Goal: Task Accomplishment & Management: Manage account settings

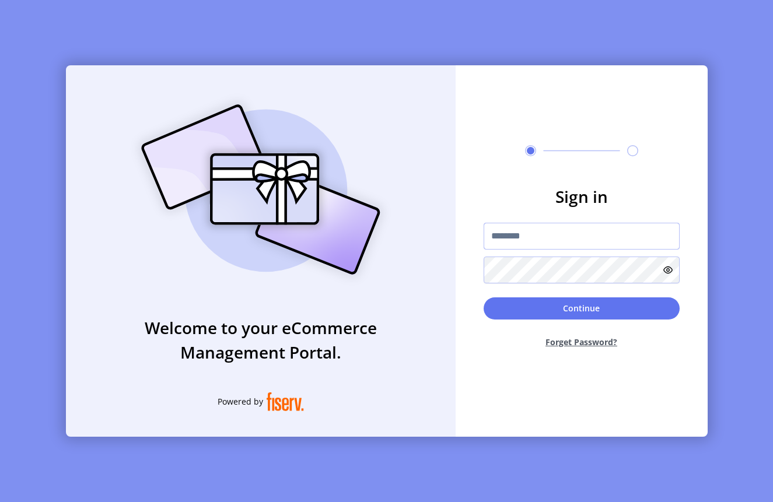
click at [545, 239] on input "text" at bounding box center [581, 236] width 196 height 27
paste input "**********"
type input "**********"
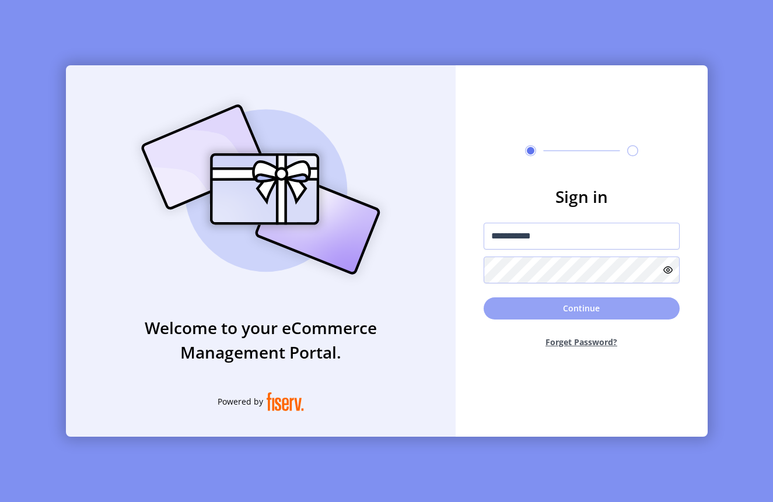
click at [551, 310] on button "Continue" at bounding box center [581, 308] width 196 height 22
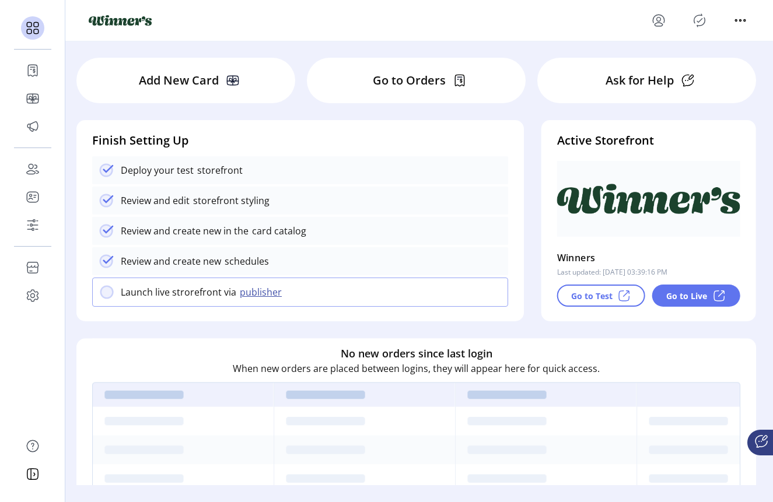
scroll to position [16, 0]
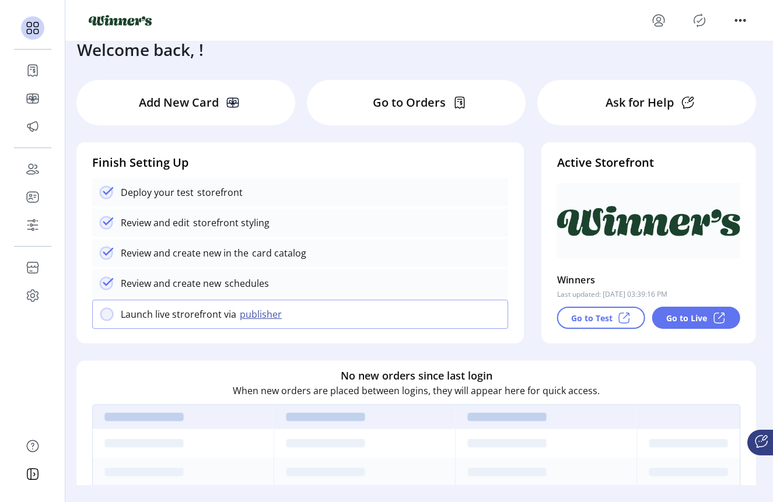
click at [428, 101] on p "Go to Orders" at bounding box center [409, 102] width 73 height 17
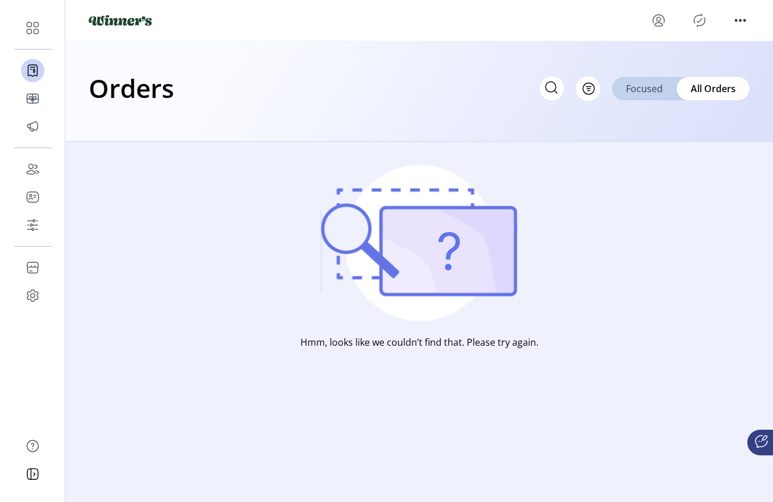
click at [627, 94] on span "Focused" at bounding box center [644, 89] width 37 height 14
click at [706, 91] on span "All Orders" at bounding box center [714, 89] width 44 height 14
click at [654, 85] on span "Focused" at bounding box center [644, 89] width 37 height 14
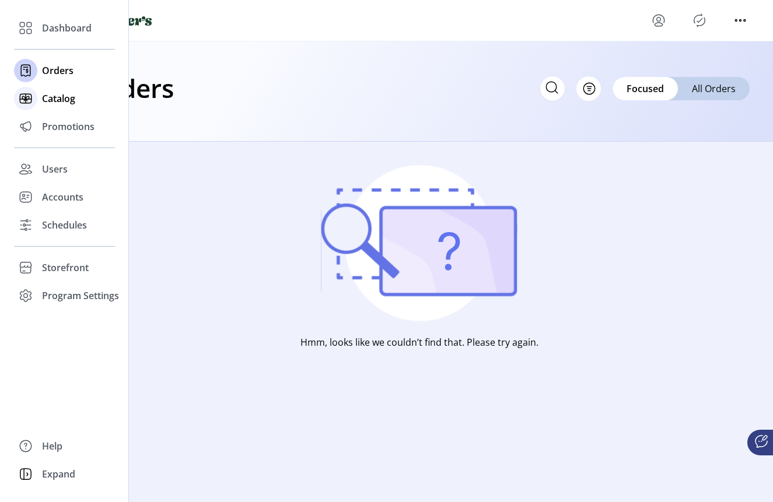
click at [57, 101] on span "Catalog" at bounding box center [58, 99] width 33 height 14
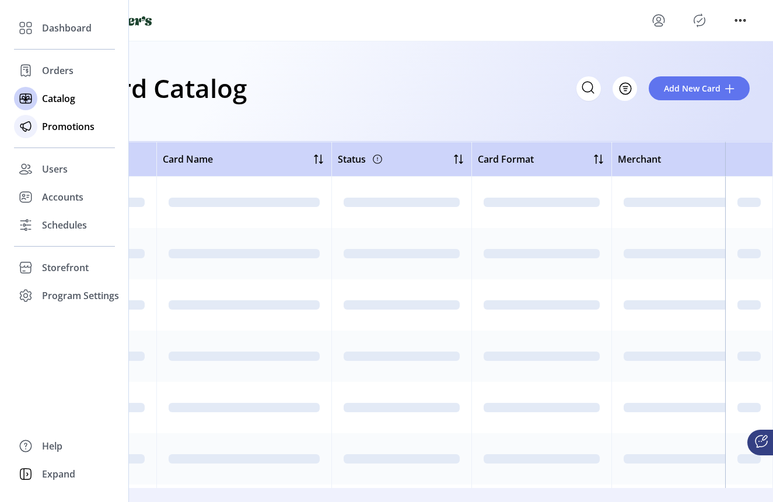
click at [61, 123] on span "Promotions" at bounding box center [68, 127] width 52 height 14
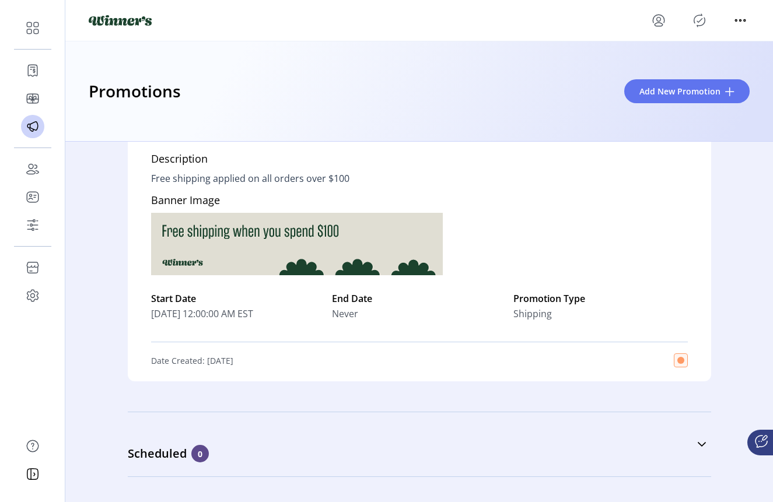
scroll to position [108, 0]
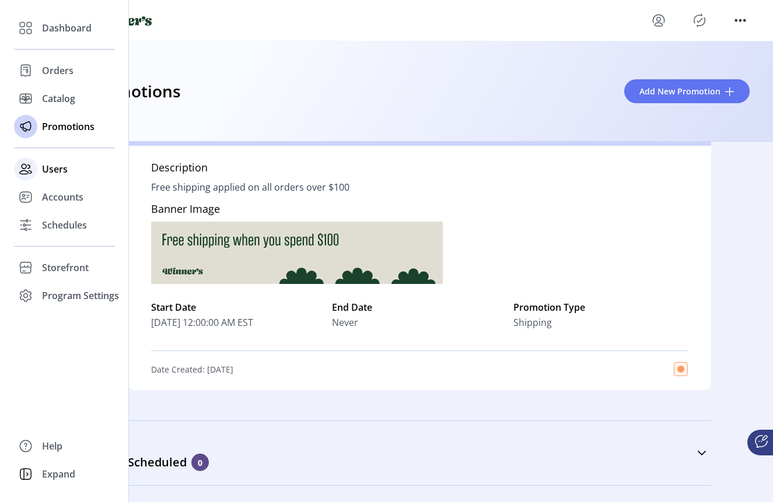
click at [64, 176] on div "Users" at bounding box center [64, 169] width 101 height 28
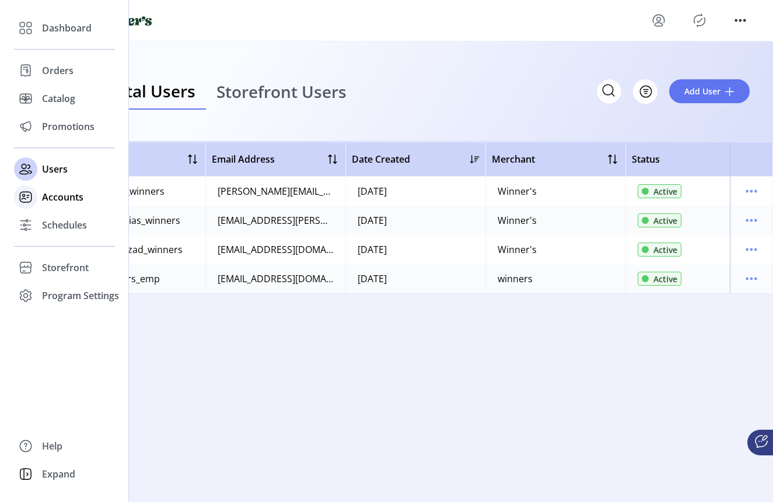
click at [62, 193] on span "Accounts" at bounding box center [62, 197] width 41 height 14
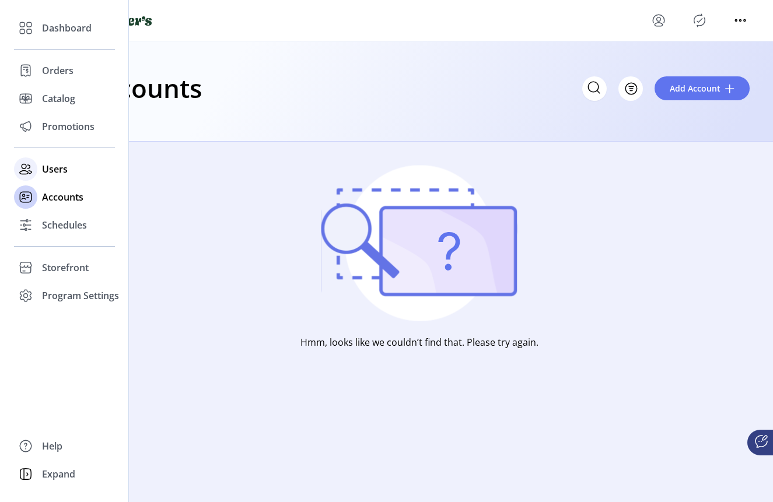
click at [59, 174] on span "Users" at bounding box center [55, 169] width 26 height 14
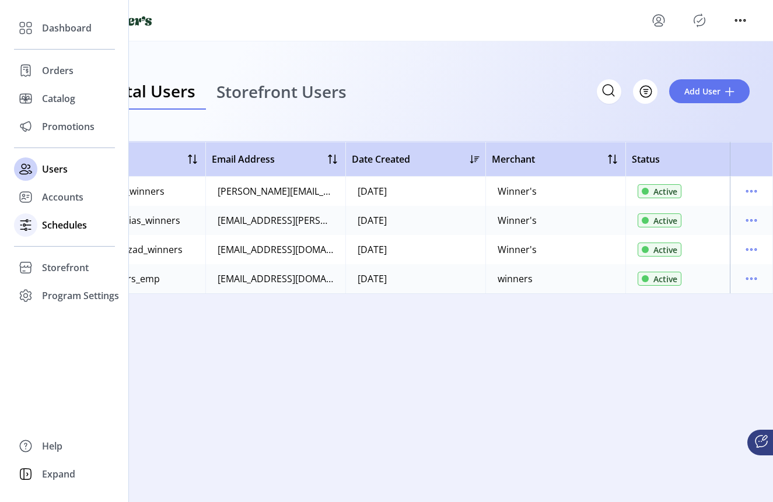
click at [63, 226] on span "Schedules" at bounding box center [64, 225] width 45 height 14
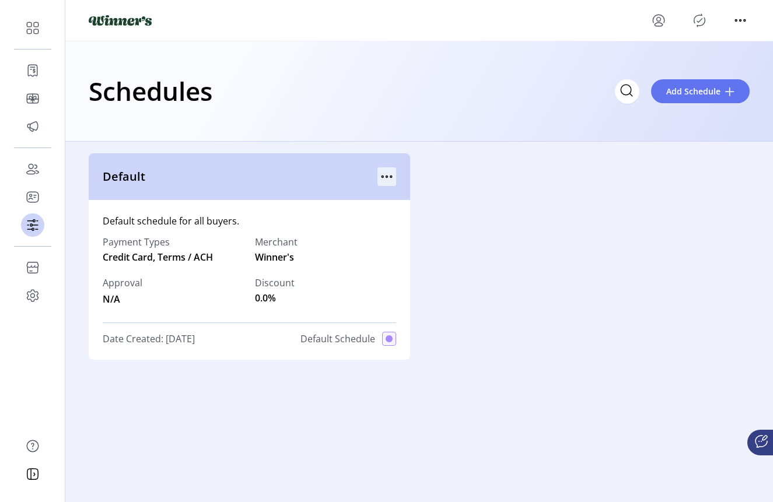
click at [389, 173] on icon "menu" at bounding box center [386, 176] width 19 height 19
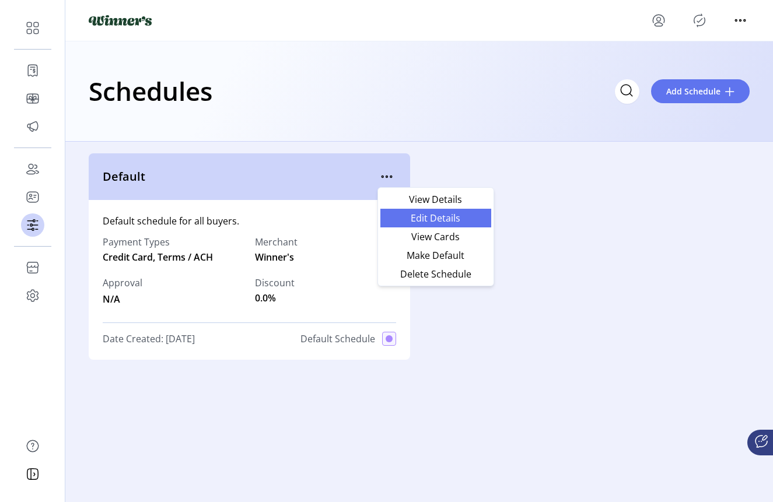
click at [420, 220] on span "Edit Details" at bounding box center [435, 217] width 97 height 9
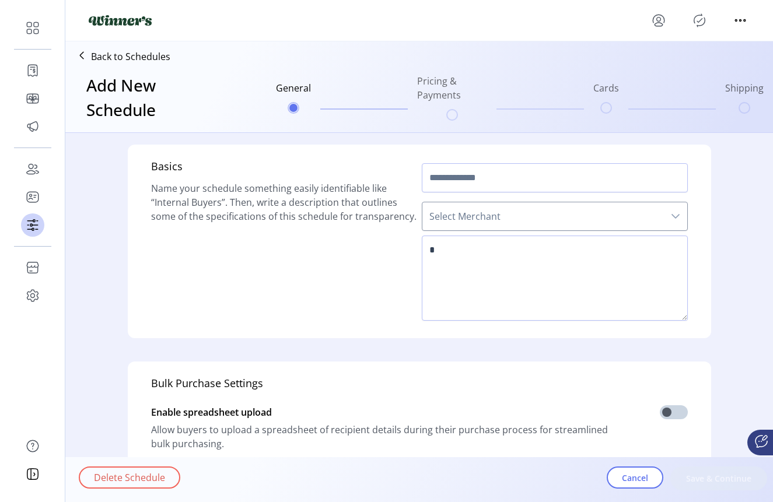
type input "*******"
type textarea "**********"
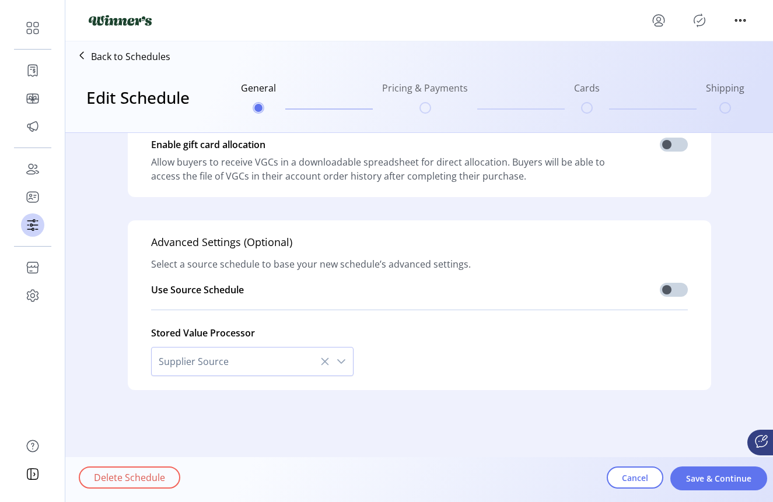
scroll to position [329, 0]
click at [735, 479] on span "Save & Continue" at bounding box center [718, 478] width 66 height 12
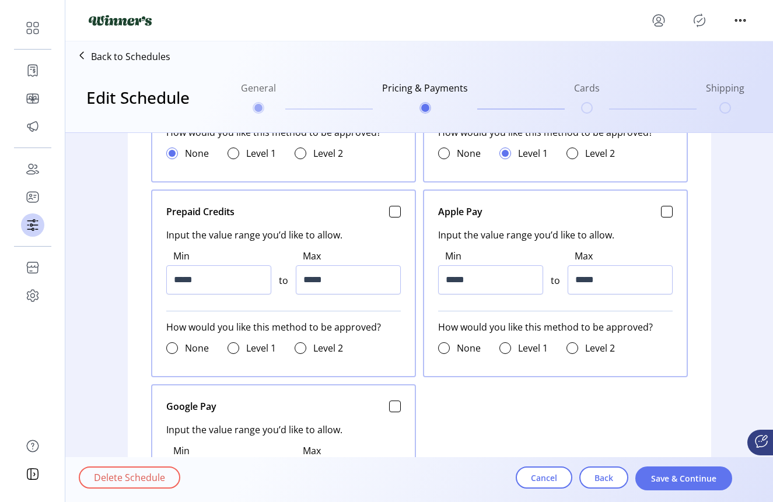
scroll to position [741, 0]
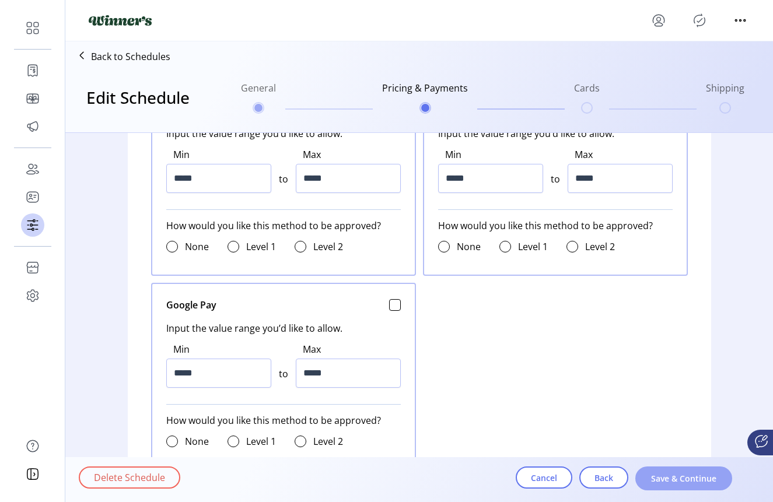
click at [683, 482] on span "Save & Continue" at bounding box center [683, 478] width 66 height 12
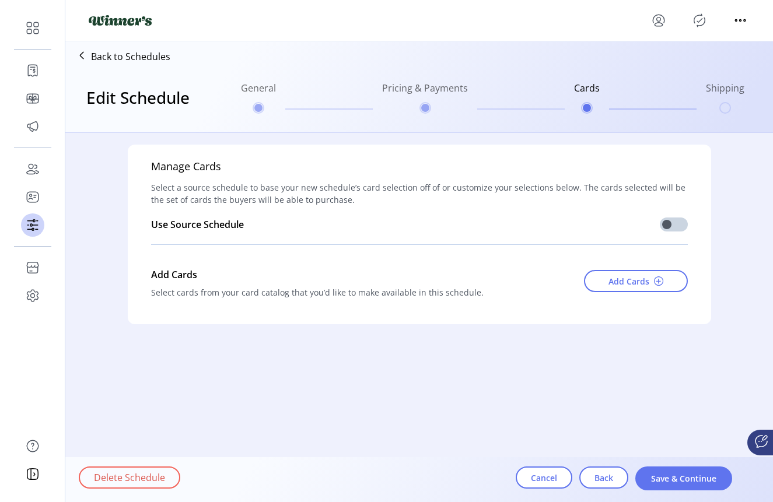
scroll to position [0, 0]
click at [651, 479] on span "Save & Continue" at bounding box center [683, 478] width 66 height 12
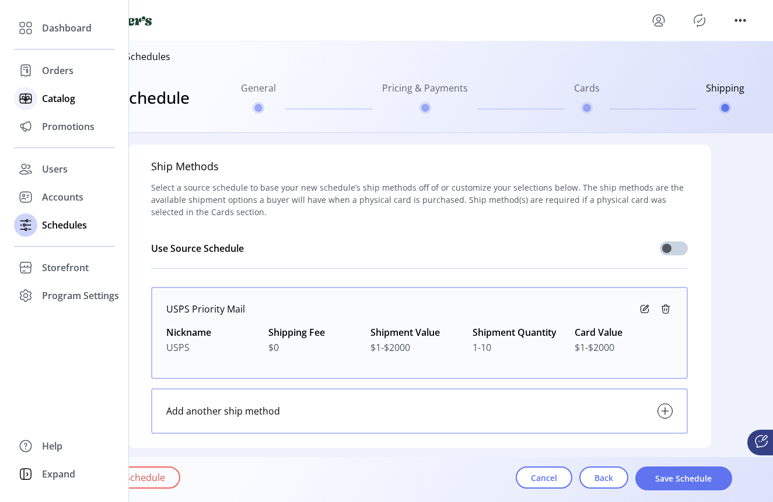
click at [66, 103] on span "Catalog" at bounding box center [58, 99] width 33 height 14
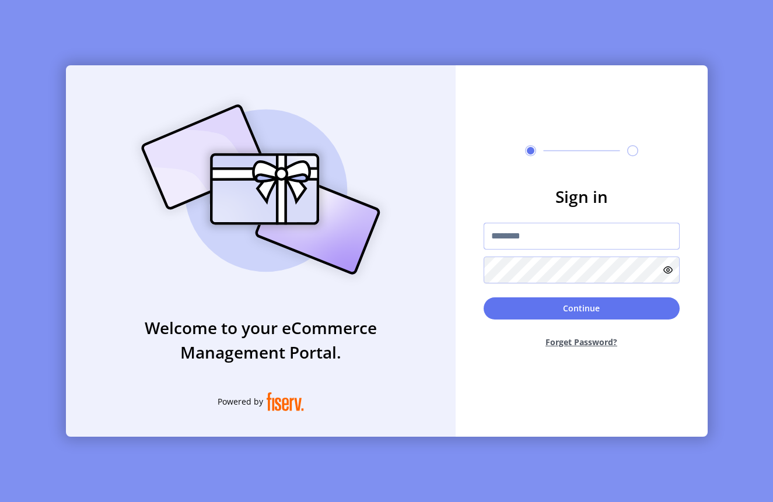
click at [524, 239] on input "text" at bounding box center [581, 236] width 196 height 27
paste input "**********"
type input "**********"
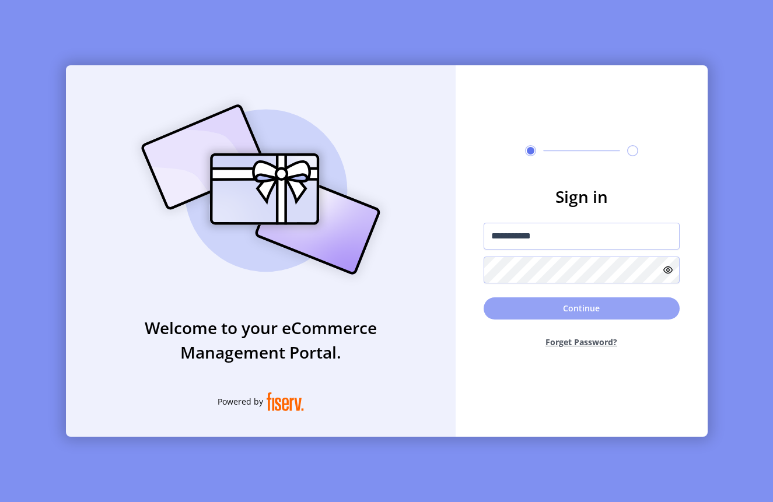
click at [553, 315] on button "Continue" at bounding box center [581, 308] width 196 height 22
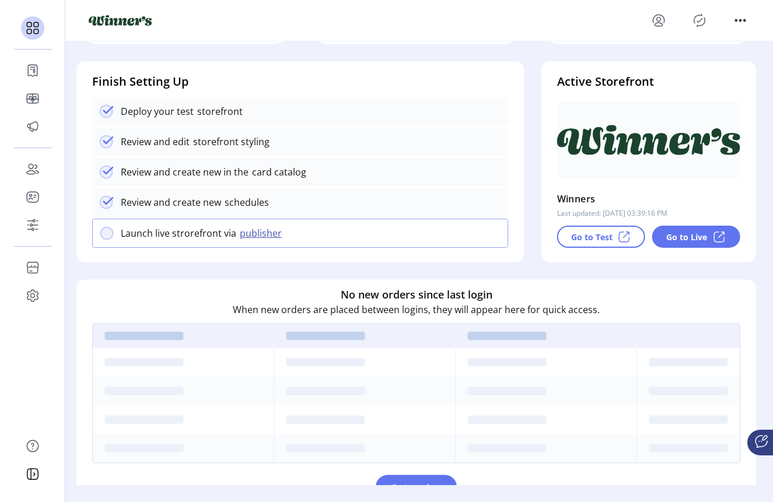
scroll to position [76, 0]
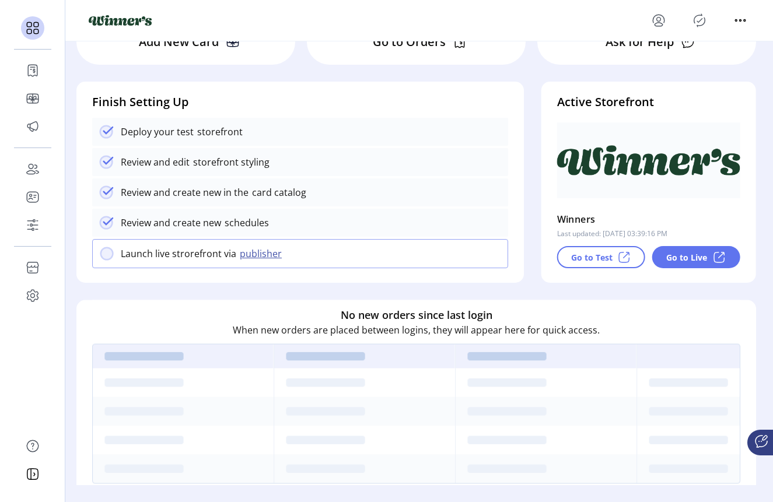
click at [613, 265] on div "Go to Test" at bounding box center [601, 257] width 88 height 22
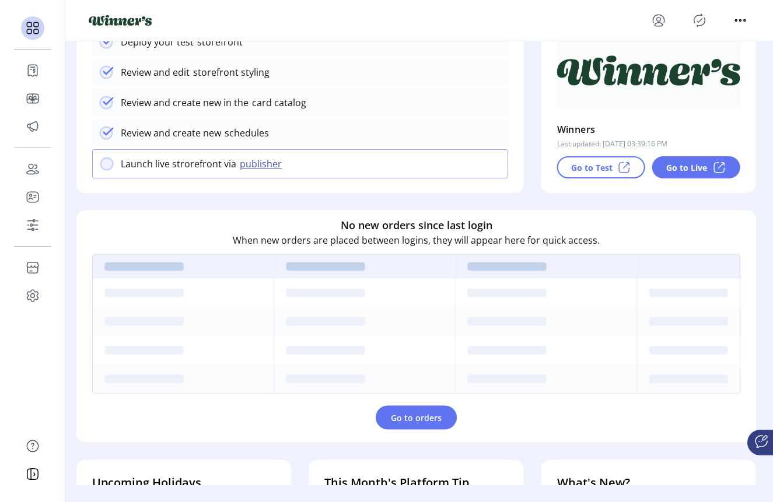
scroll to position [117, 0]
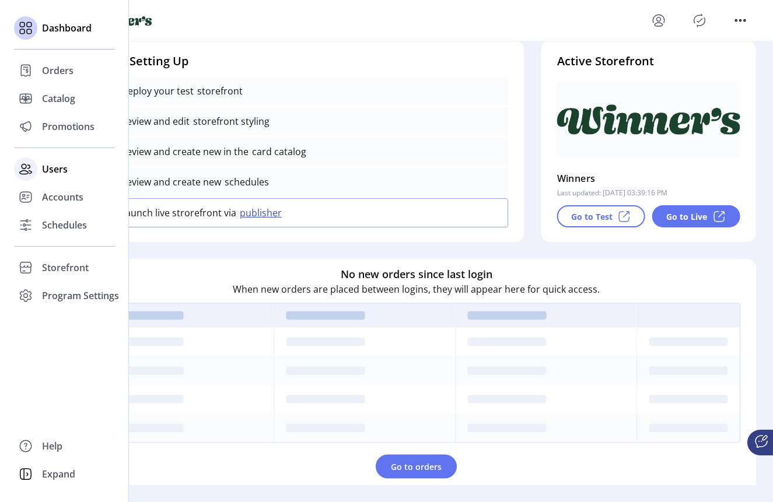
click at [57, 173] on span "Users" at bounding box center [55, 169] width 26 height 14
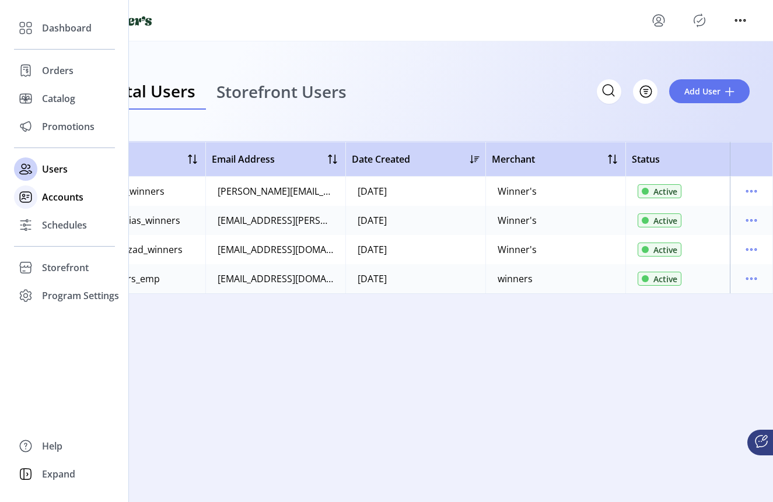
click at [61, 198] on span "Accounts" at bounding box center [62, 197] width 41 height 14
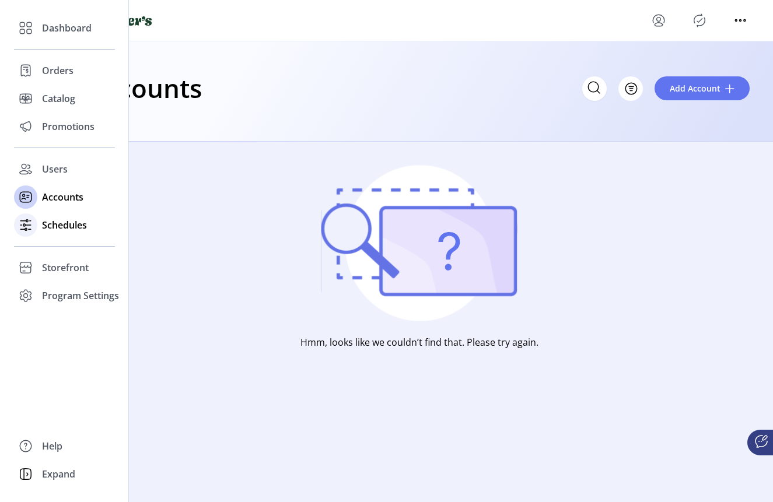
click at [66, 222] on span "Schedules" at bounding box center [64, 225] width 45 height 14
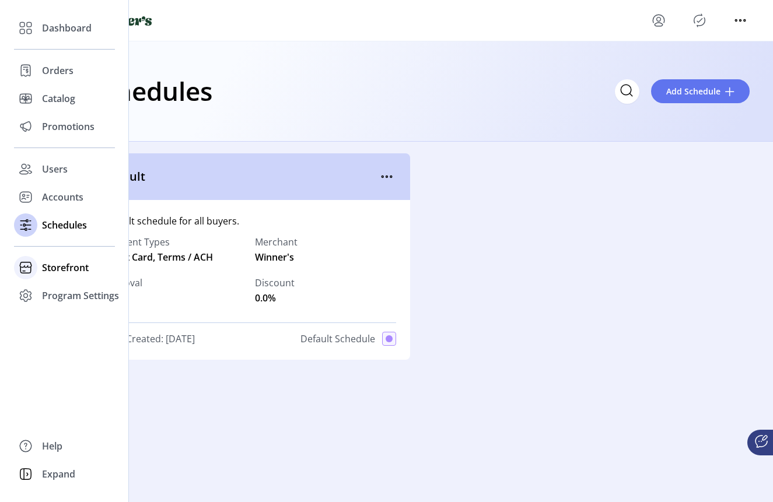
click at [75, 269] on span "Storefront" at bounding box center [65, 268] width 47 height 14
click at [79, 297] on span "Configuration" at bounding box center [72, 291] width 61 height 14
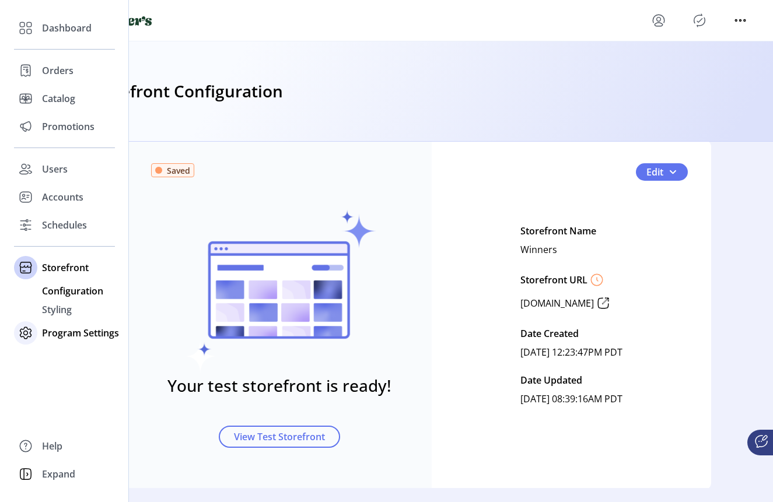
click at [83, 332] on span "Program Settings" at bounding box center [80, 333] width 77 height 14
click at [79, 319] on span "Templates" at bounding box center [65, 319] width 46 height 14
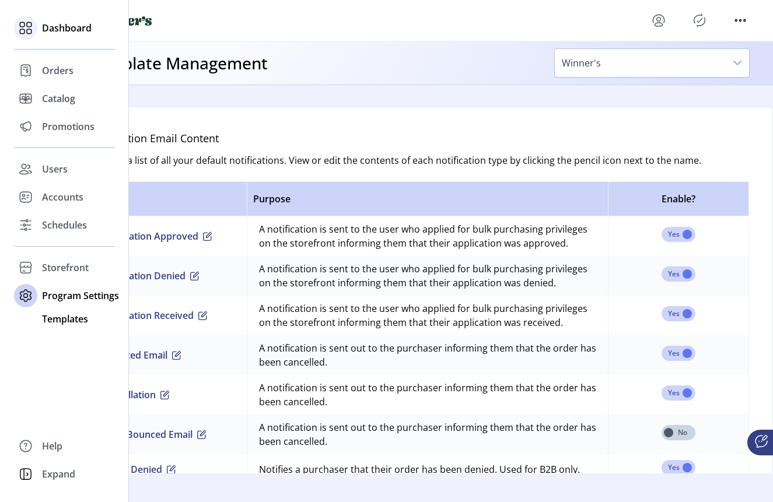
click at [59, 34] on span "Dashboard" at bounding box center [67, 28] width 50 height 14
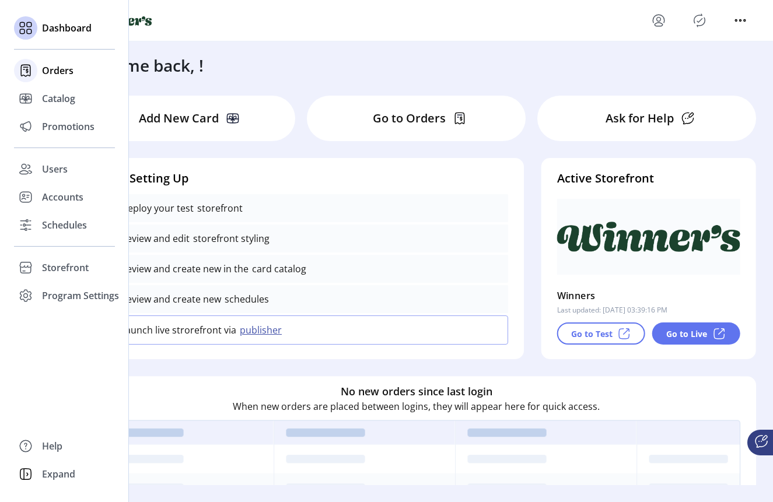
click at [58, 75] on span "Orders" at bounding box center [57, 71] width 31 height 14
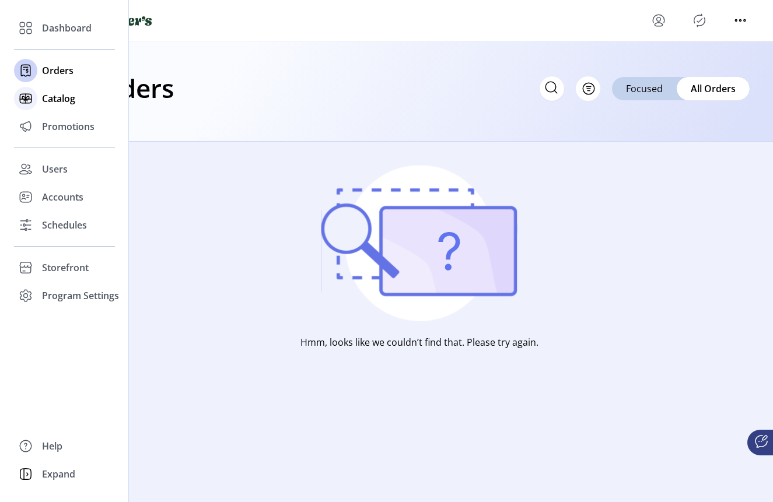
click at [61, 100] on span "Catalog" at bounding box center [58, 99] width 33 height 14
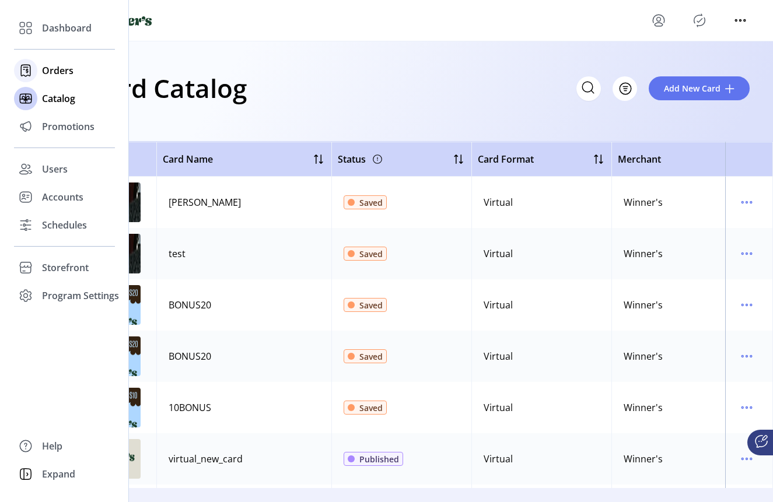
click at [54, 71] on span "Orders" at bounding box center [57, 71] width 31 height 14
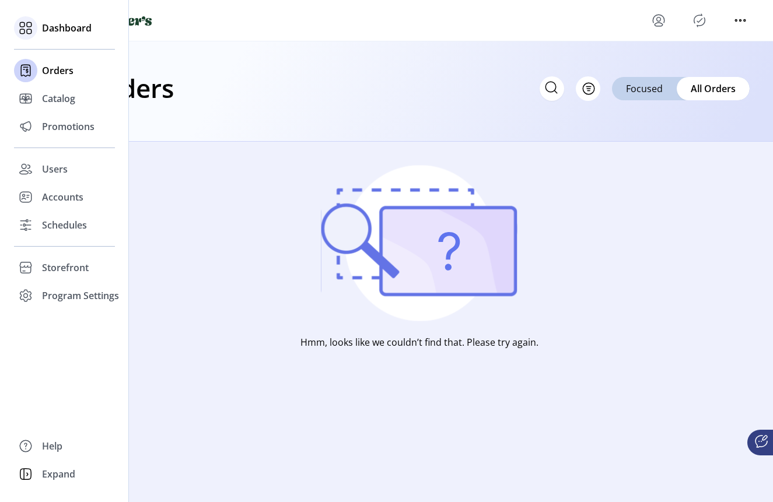
click at [37, 30] on div at bounding box center [25, 27] width 23 height 23
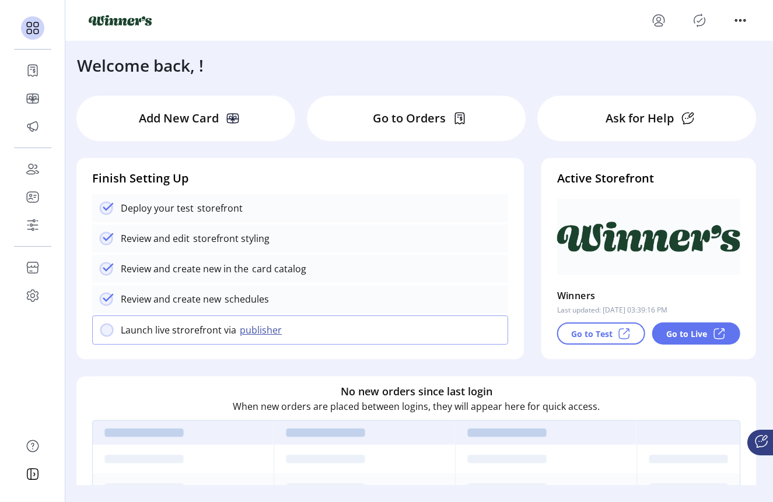
click at [633, 122] on p "Ask for Help" at bounding box center [639, 118] width 68 height 17
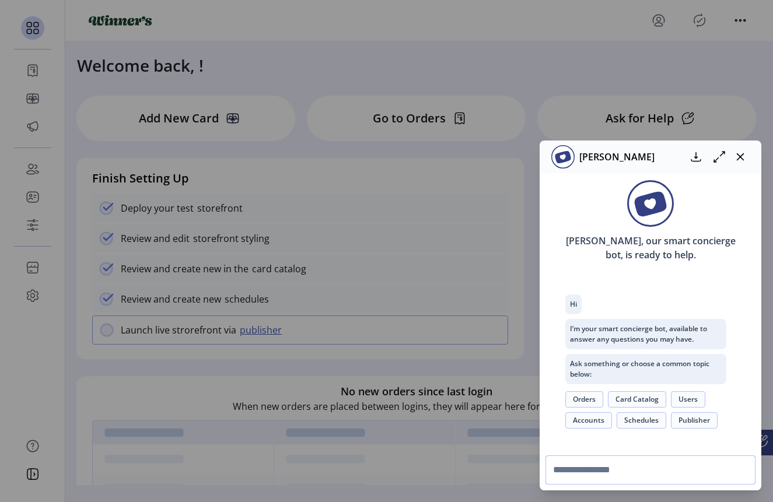
click at [619, 470] on input "text" at bounding box center [650, 469] width 210 height 29
type input "**********"
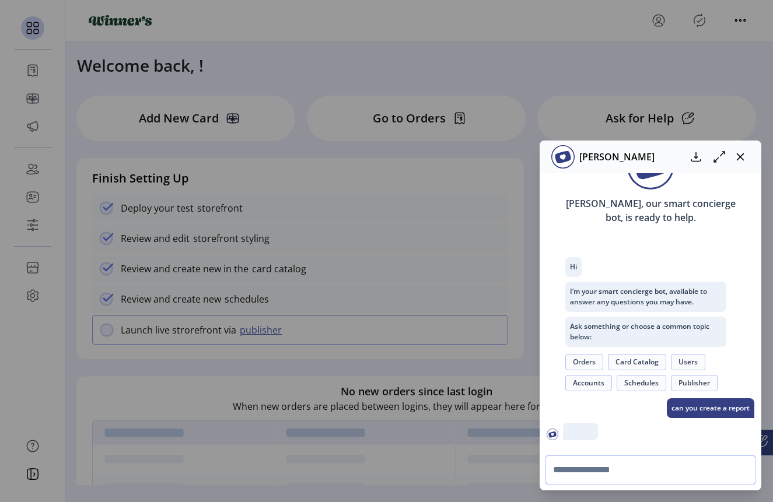
scroll to position [124, 0]
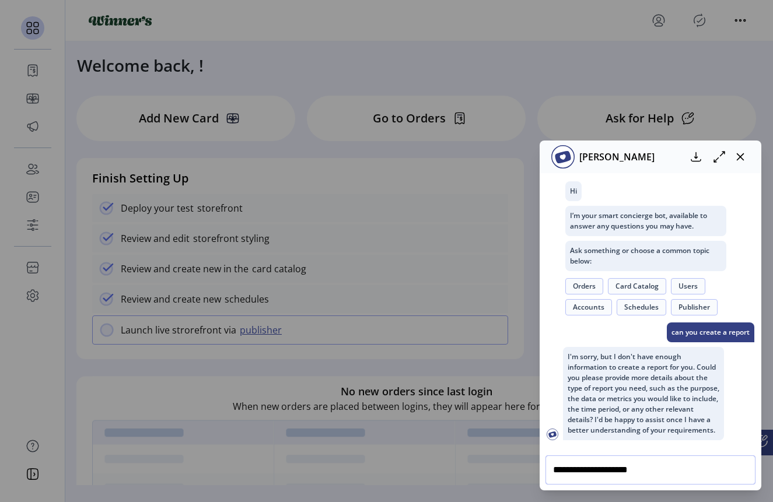
type input "**********"
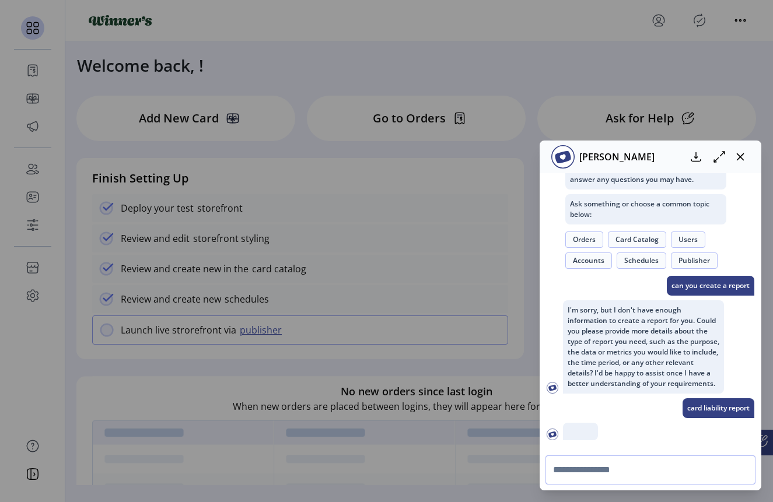
scroll to position [240, 0]
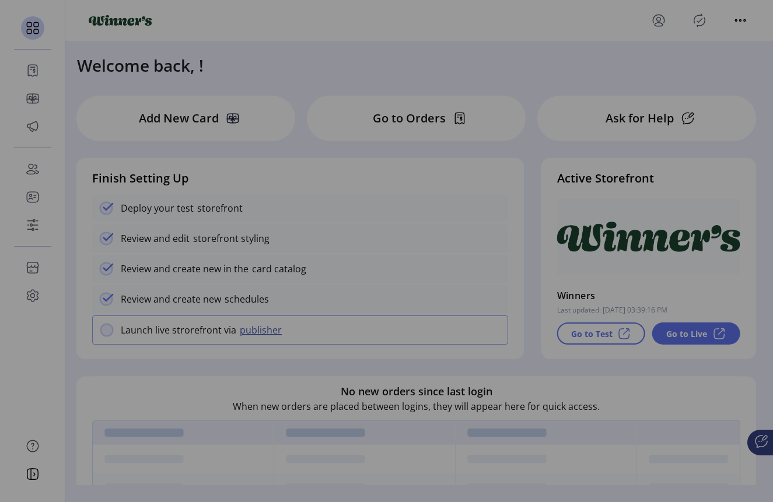
click at [272, 380] on div "[PERSON_NAME] [PERSON_NAME], our smart concierge bot, is ready to help. Hi I’m …" at bounding box center [386, 251] width 773 height 502
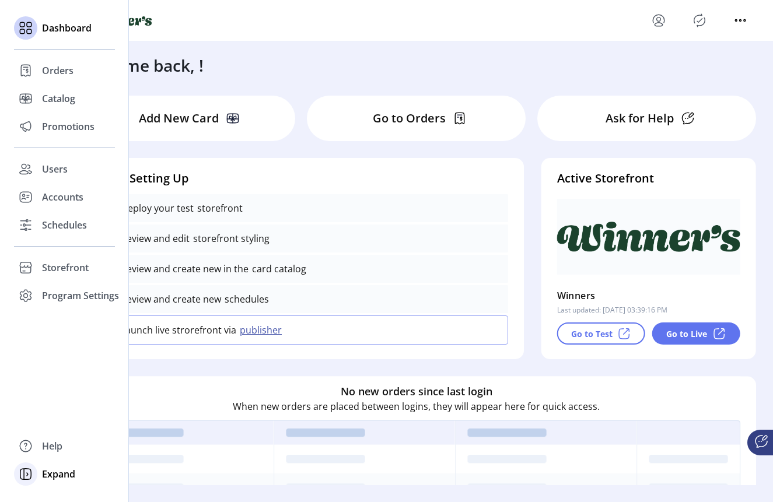
click at [54, 479] on span "Expand" at bounding box center [58, 474] width 33 height 14
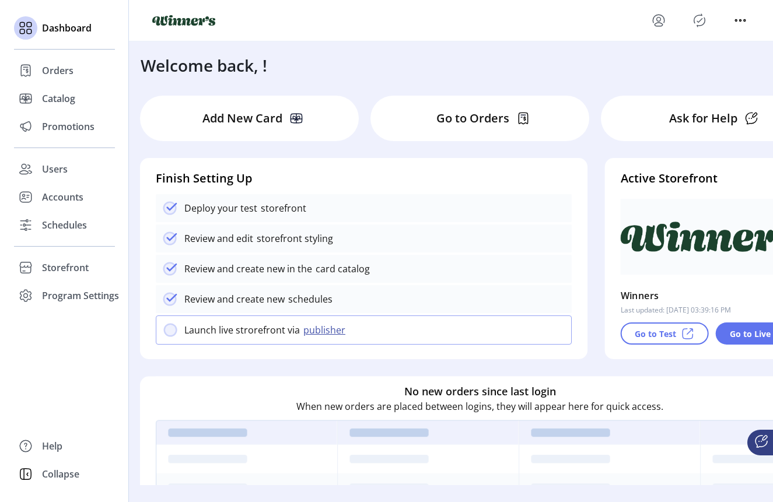
click at [54, 479] on span "Collapse" at bounding box center [60, 474] width 37 height 14
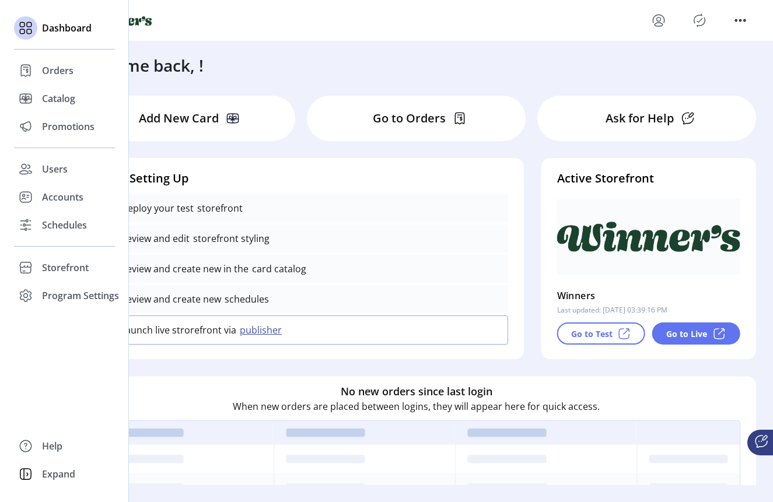
click at [54, 479] on span "Expand" at bounding box center [58, 474] width 33 height 14
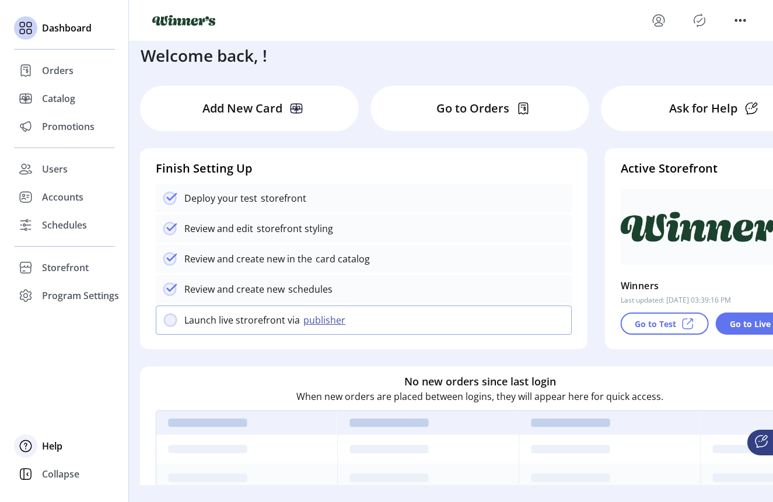
scroll to position [6, 0]
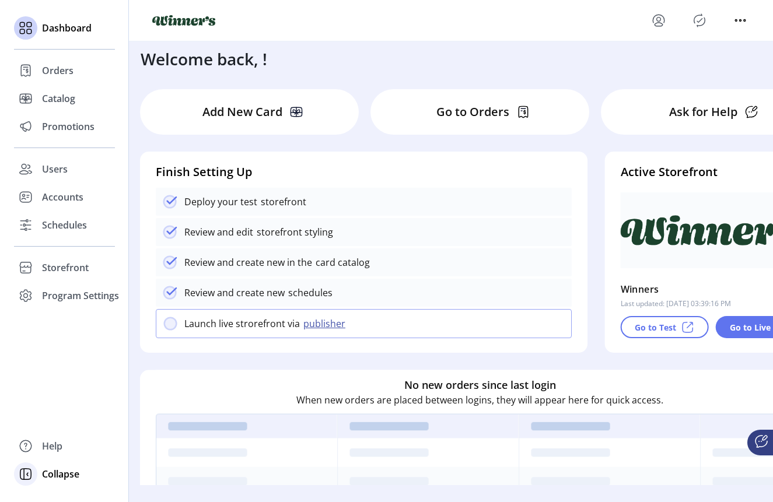
click at [57, 470] on span "Collapse" at bounding box center [60, 474] width 37 height 14
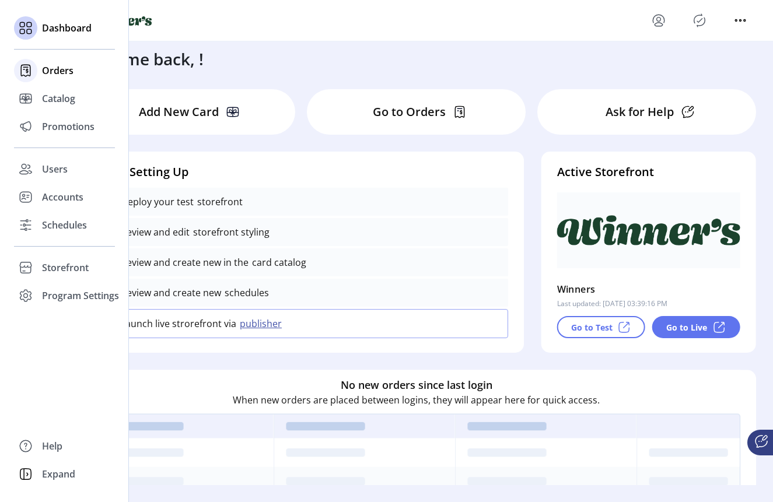
click at [69, 71] on span "Orders" at bounding box center [57, 71] width 31 height 14
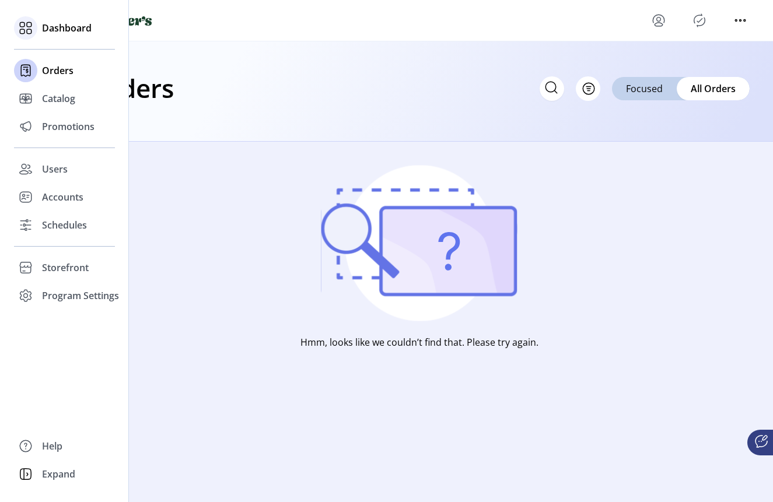
click at [57, 26] on span "Dashboard" at bounding box center [67, 28] width 50 height 14
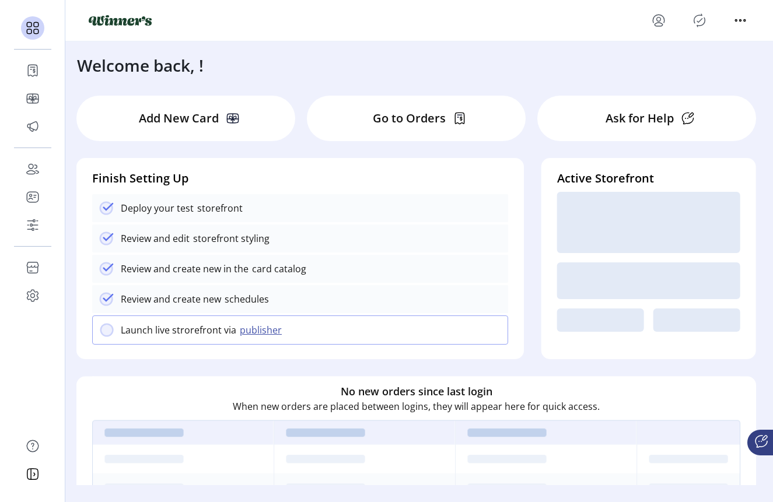
click at [209, 114] on p "Add New Card" at bounding box center [179, 118] width 80 height 17
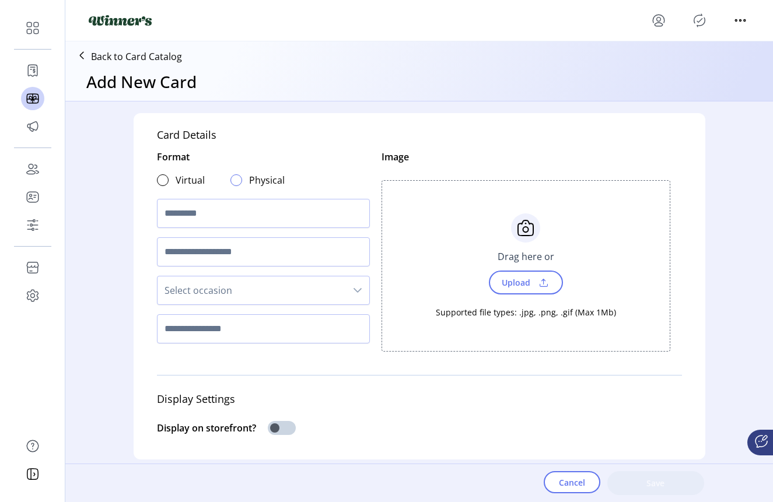
click at [234, 175] on div at bounding box center [236, 180] width 12 height 12
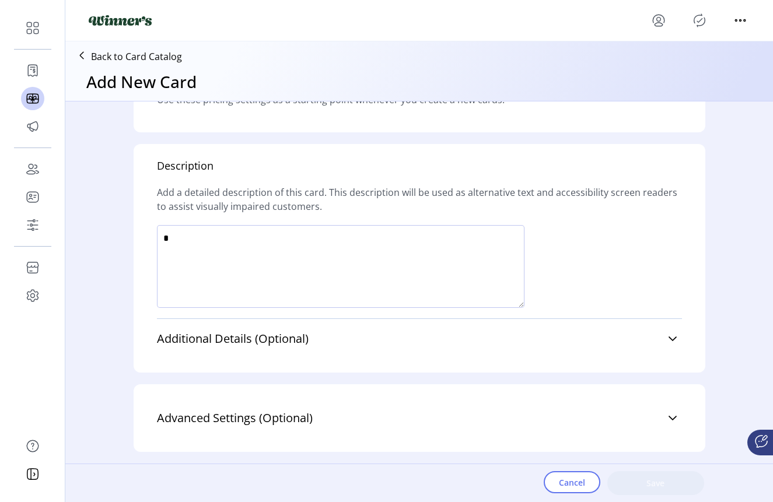
scroll to position [721, 0]
click at [93, 57] on p "Back to Card Catalog" at bounding box center [136, 57] width 91 height 14
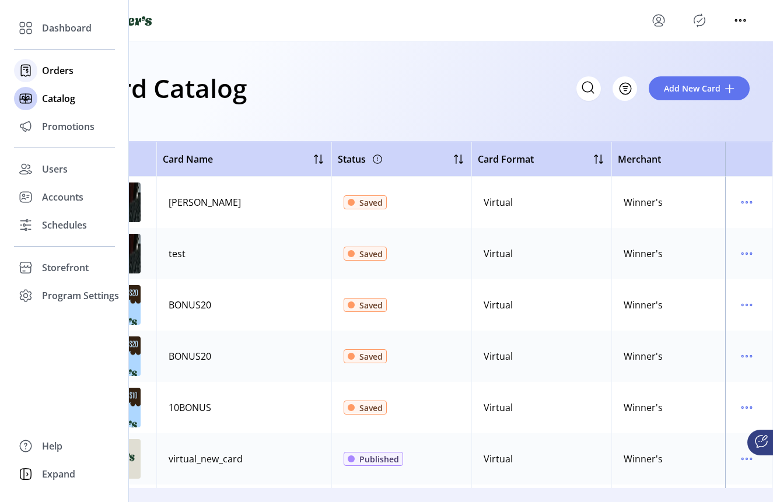
click at [54, 72] on span "Orders" at bounding box center [57, 71] width 31 height 14
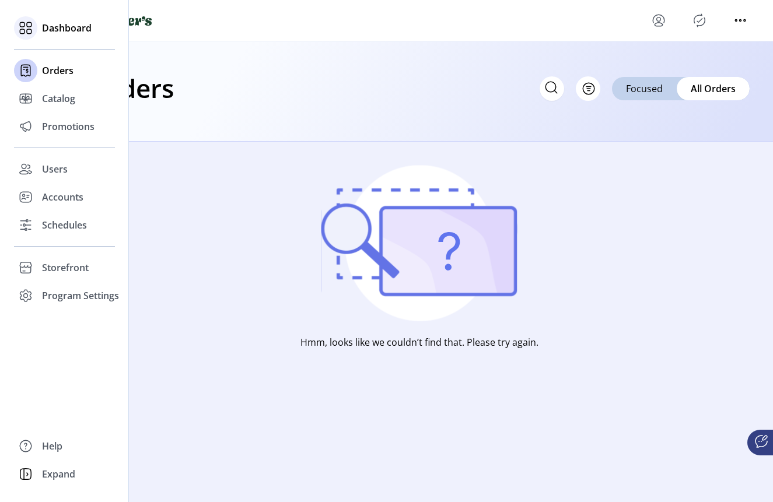
click at [57, 33] on span "Dashboard" at bounding box center [67, 28] width 50 height 14
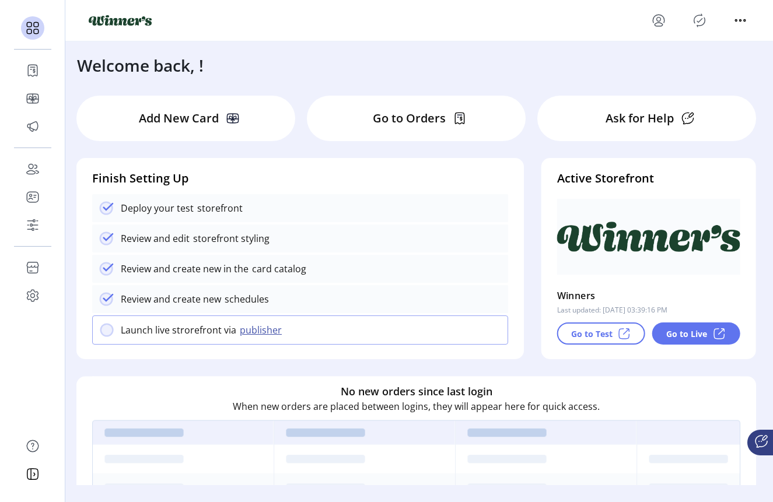
click at [176, 125] on p "Add New Card" at bounding box center [179, 118] width 80 height 17
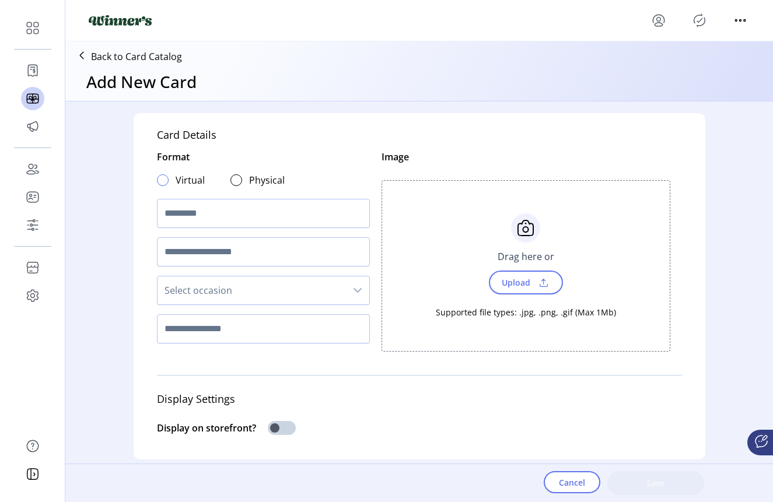
click at [159, 183] on div at bounding box center [163, 180] width 12 height 12
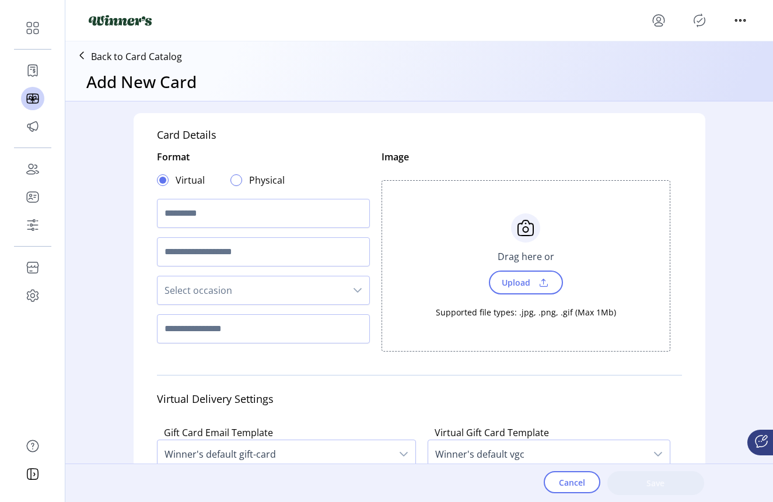
click at [230, 182] on div at bounding box center [236, 180] width 12 height 12
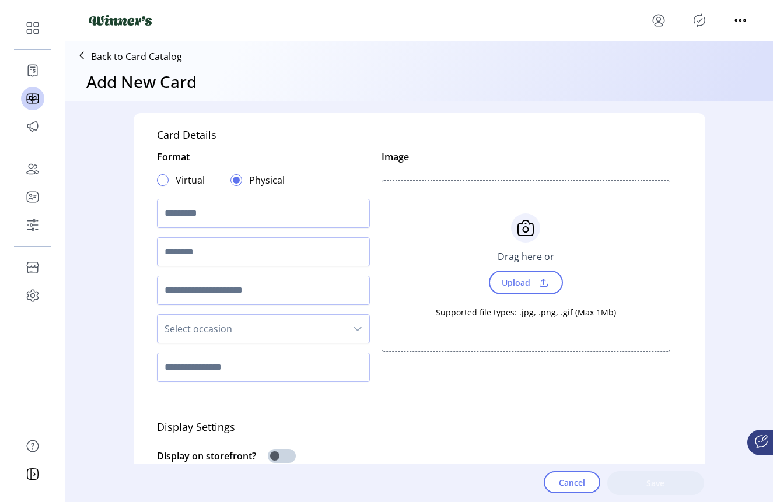
click at [159, 180] on div at bounding box center [163, 180] width 12 height 12
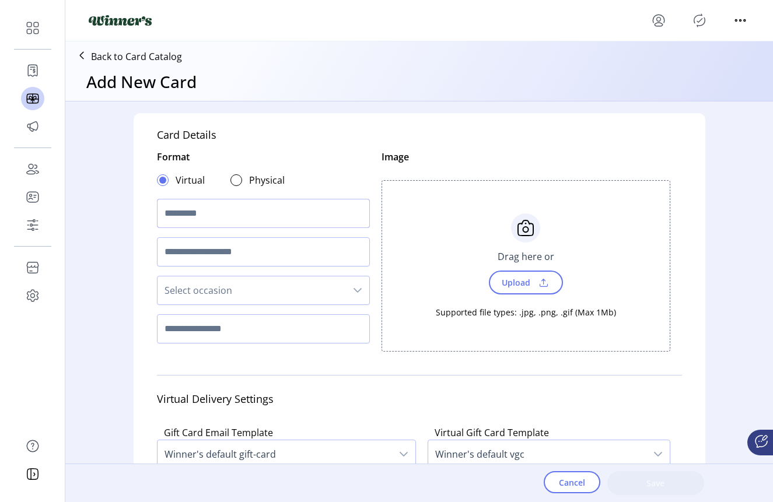
click at [183, 215] on input "text" at bounding box center [263, 213] width 213 height 29
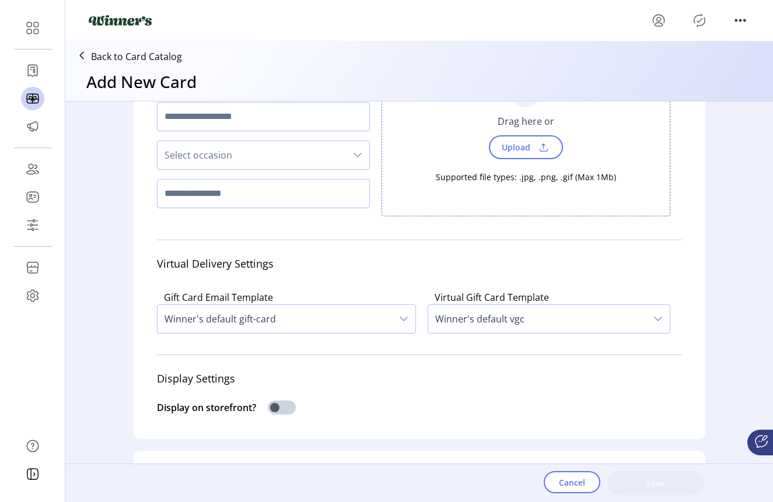
scroll to position [148, 0]
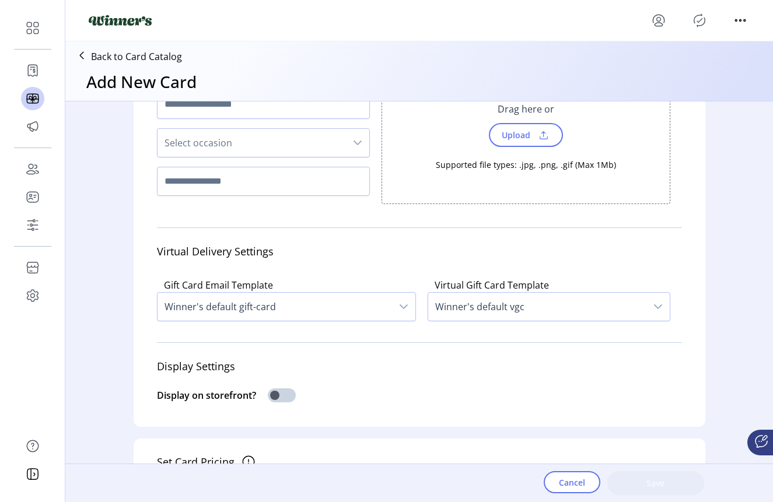
click at [277, 305] on span "Winner's default gift-card" at bounding box center [274, 307] width 234 height 28
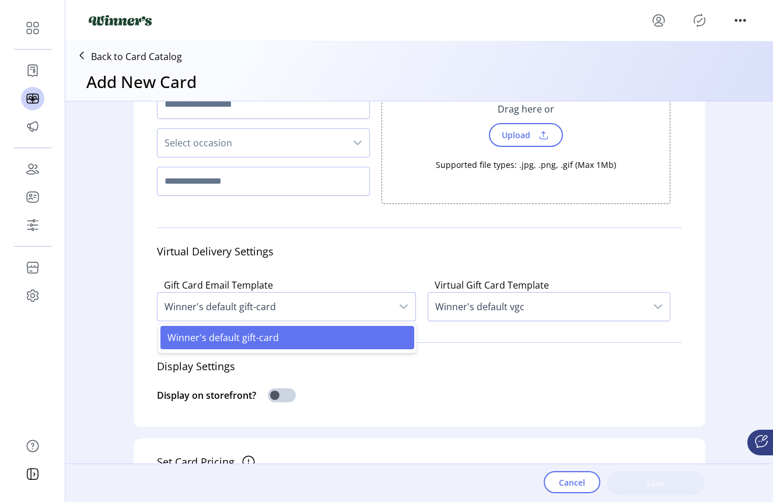
click at [352, 388] on div "Display on storefront?" at bounding box center [419, 396] width 525 height 31
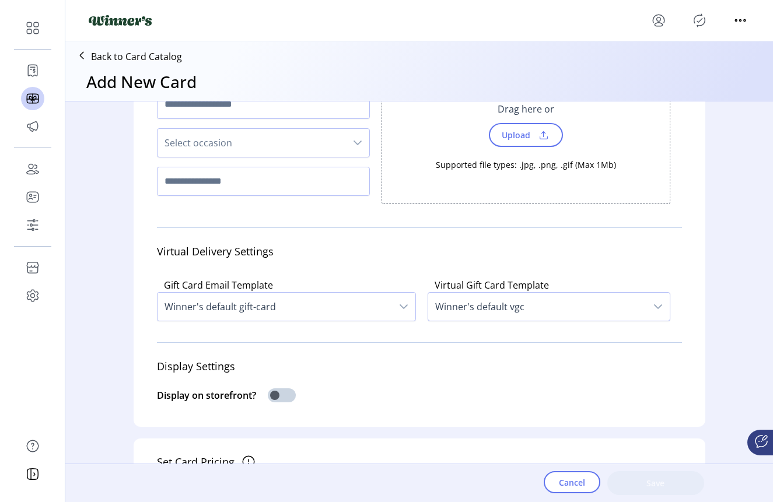
click at [466, 307] on span "Winner's default vgc" at bounding box center [537, 307] width 218 height 28
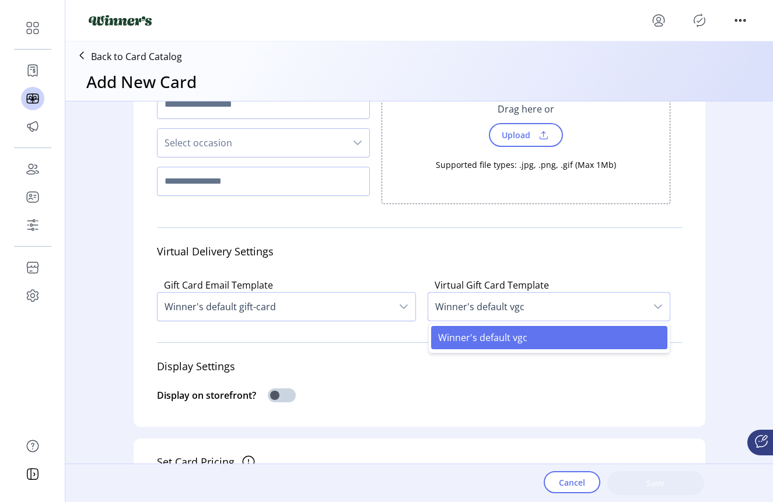
click at [458, 338] on span "Winner's default vgc" at bounding box center [482, 337] width 89 height 13
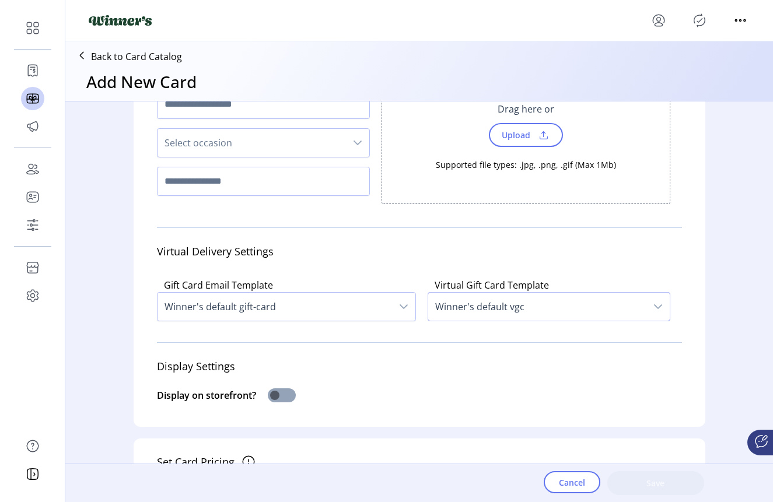
click at [293, 395] on span at bounding box center [282, 395] width 28 height 14
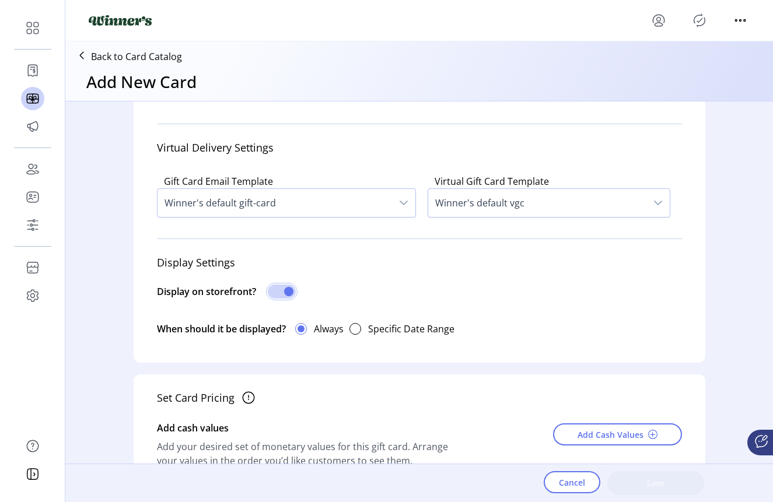
scroll to position [202, 0]
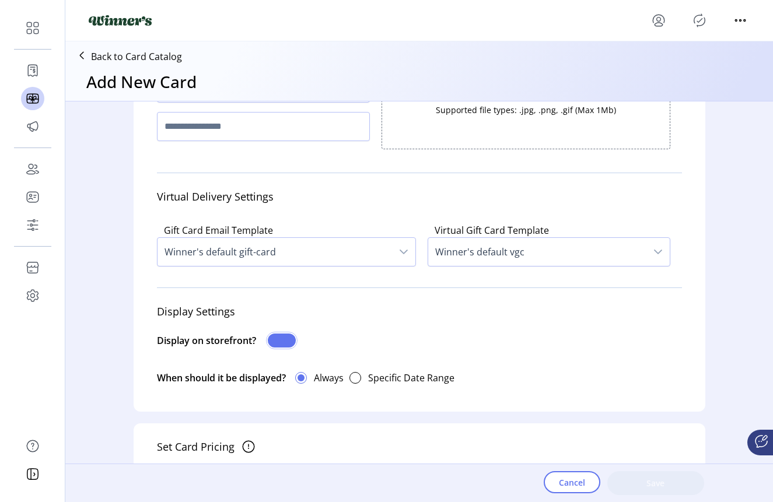
click at [274, 344] on span at bounding box center [282, 341] width 28 height 14
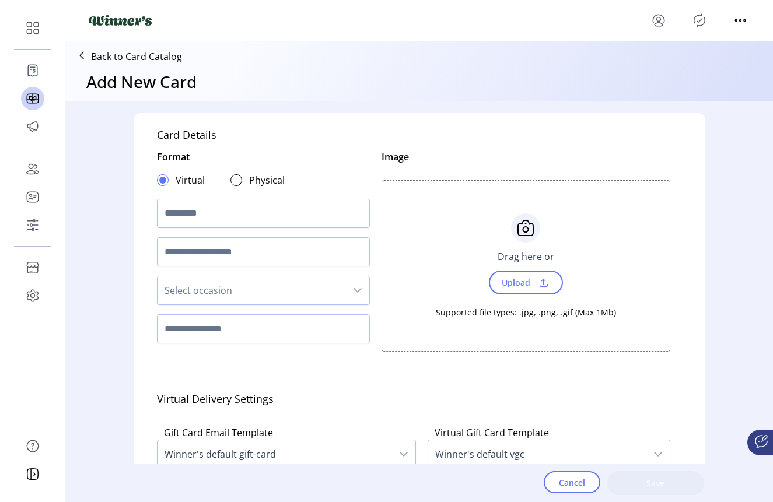
scroll to position [16, 0]
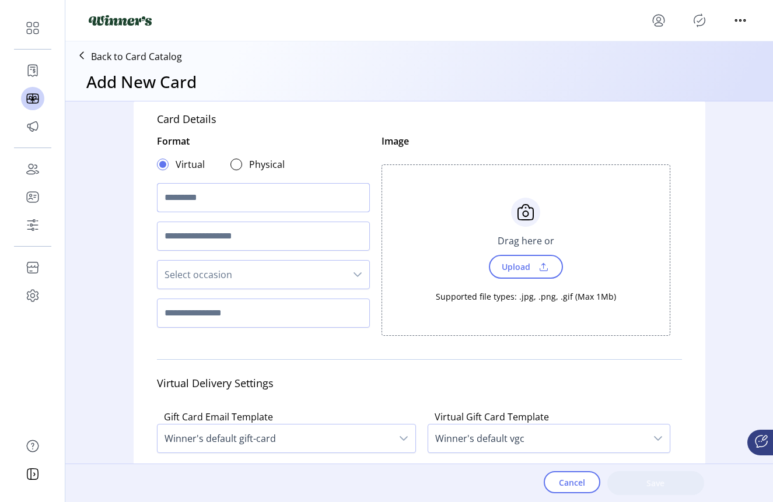
click at [267, 194] on input "text" at bounding box center [263, 197] width 213 height 29
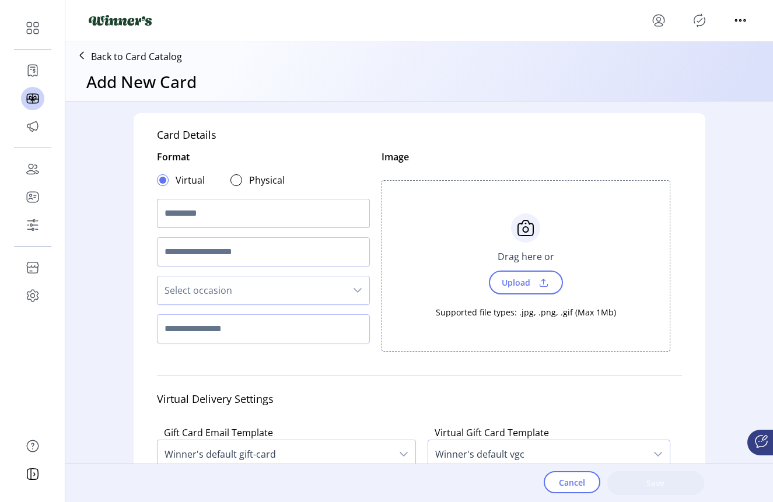
scroll to position [0, 0]
click at [332, 291] on span "Select occasion" at bounding box center [251, 290] width 188 height 28
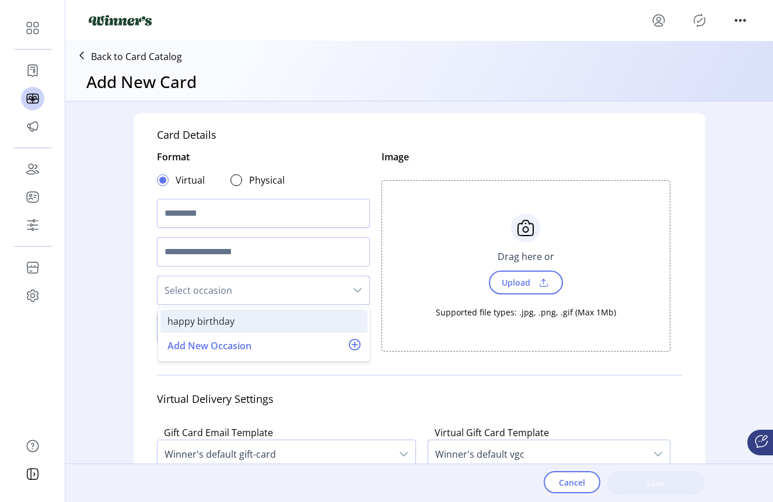
click at [317, 320] on div "happy birthday" at bounding box center [263, 321] width 193 height 14
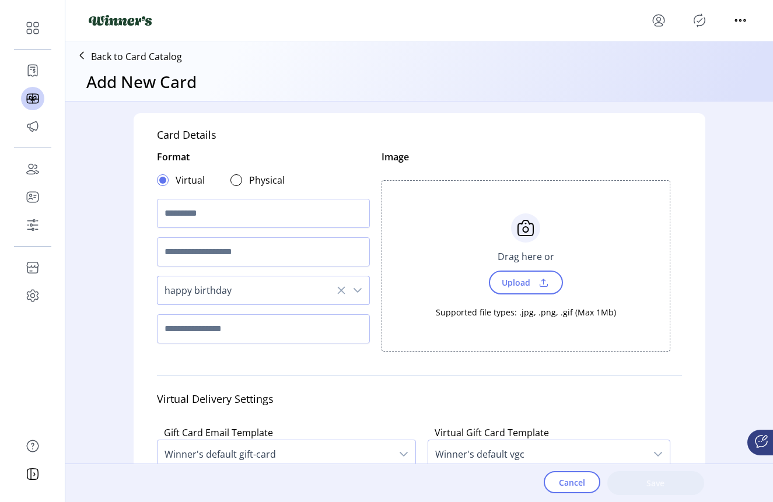
click at [535, 285] on span at bounding box center [543, 282] width 17 height 13
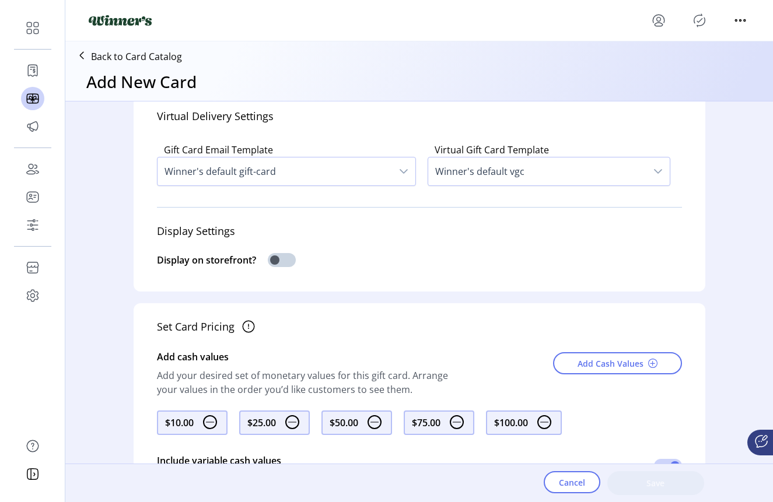
scroll to position [250, 0]
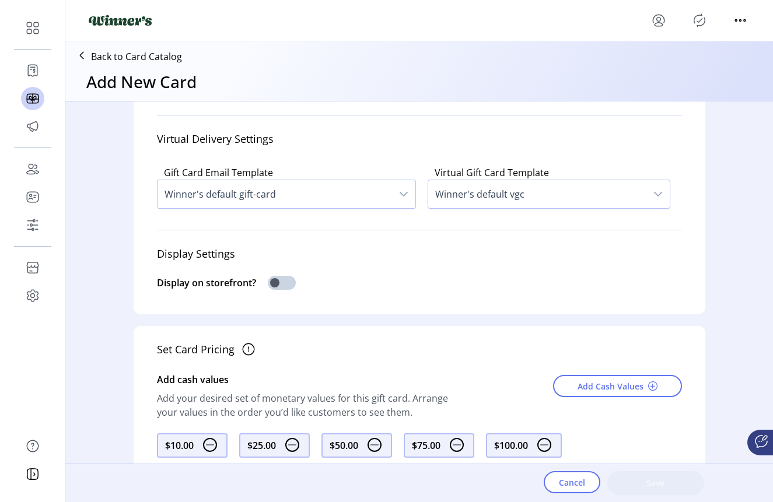
click at [399, 197] on icon "dropdown trigger" at bounding box center [403, 194] width 9 height 9
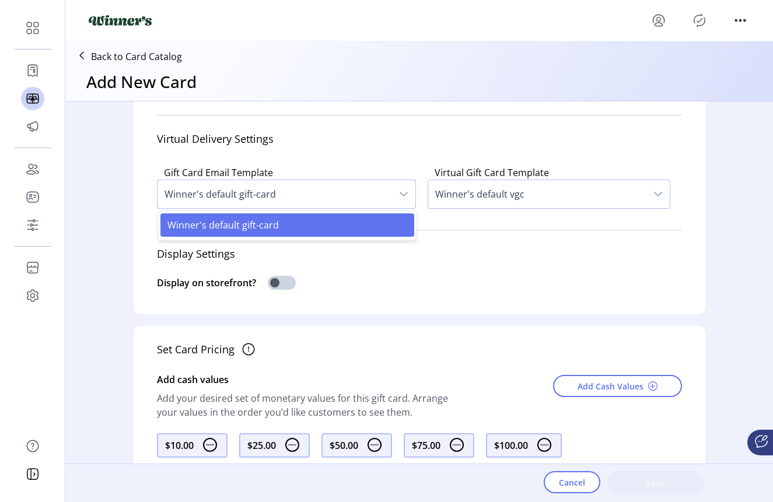
click at [356, 223] on li "Winner's default gift-card" at bounding box center [287, 224] width 254 height 23
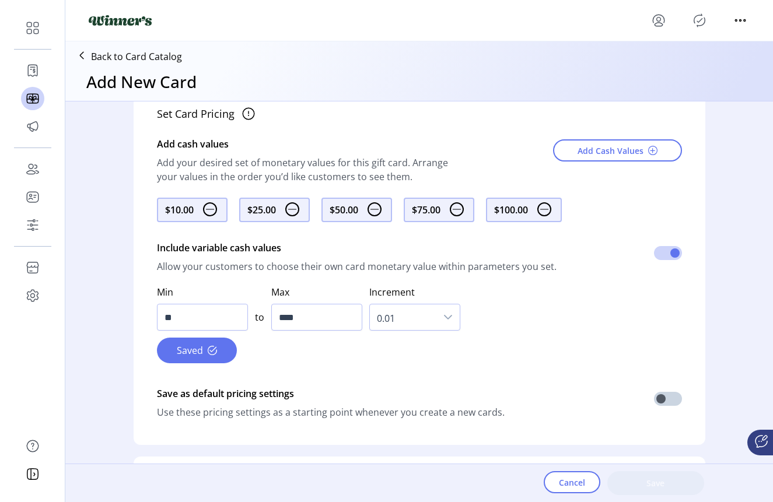
scroll to position [487, 0]
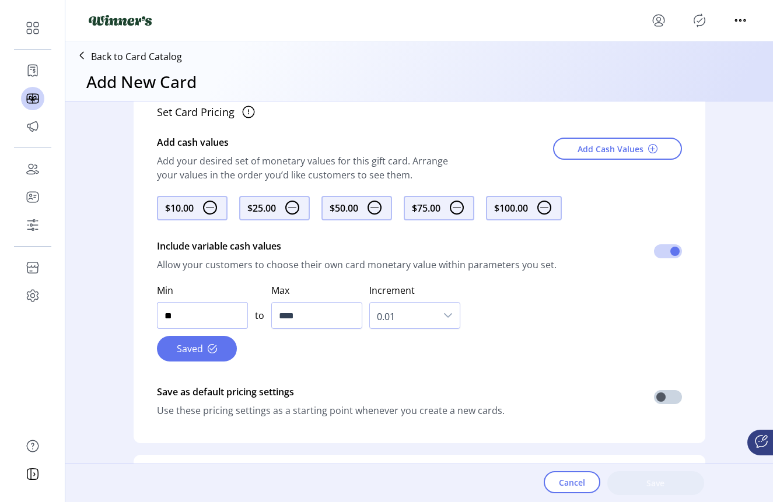
click at [195, 310] on input "**" at bounding box center [202, 315] width 91 height 27
type input "**"
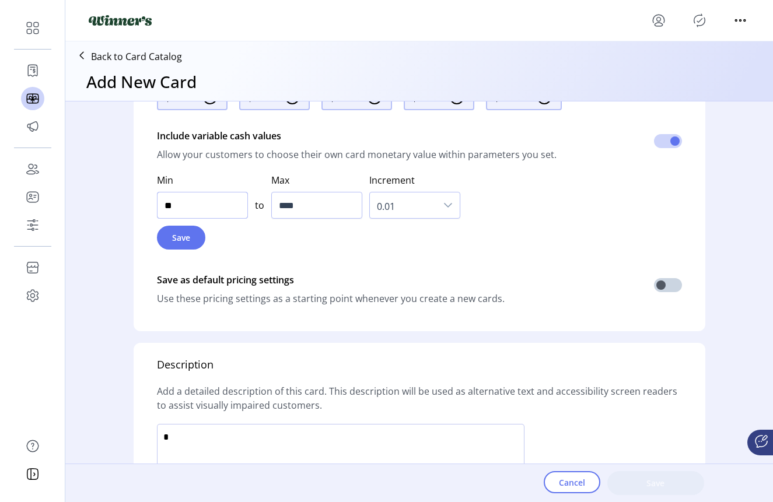
scroll to position [605, 0]
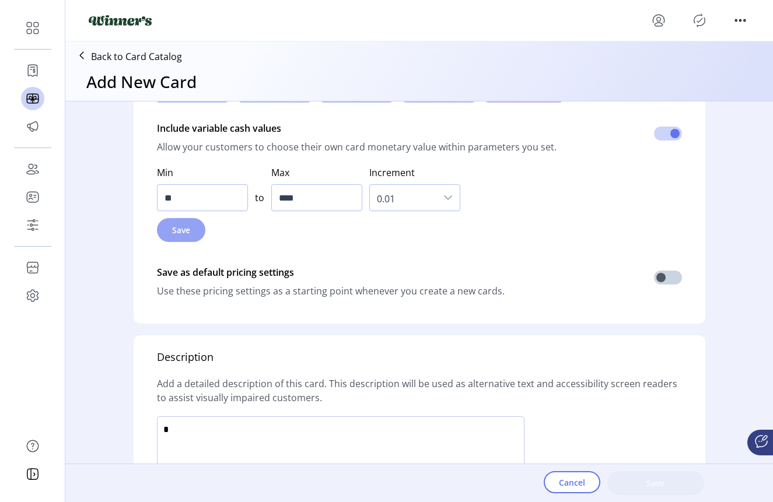
click at [178, 233] on span "Save" at bounding box center [181, 230] width 18 height 12
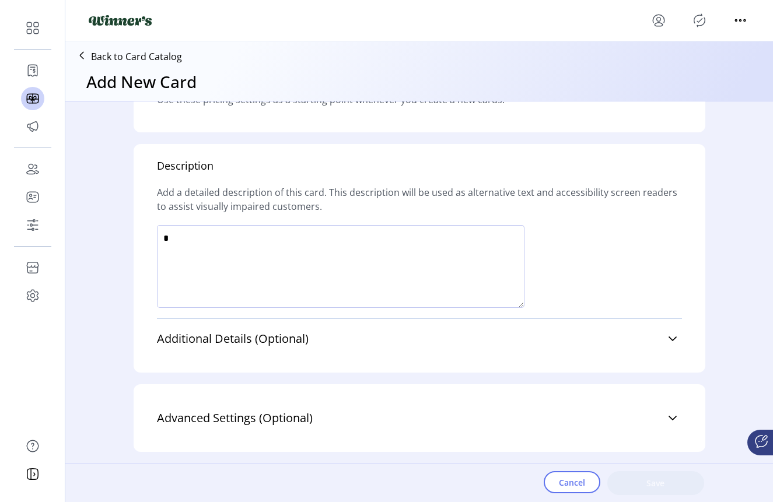
scroll to position [798, 0]
click at [317, 249] on textarea at bounding box center [340, 266] width 367 height 83
type textarea "****"
click at [539, 301] on div at bounding box center [419, 271] width 525 height 93
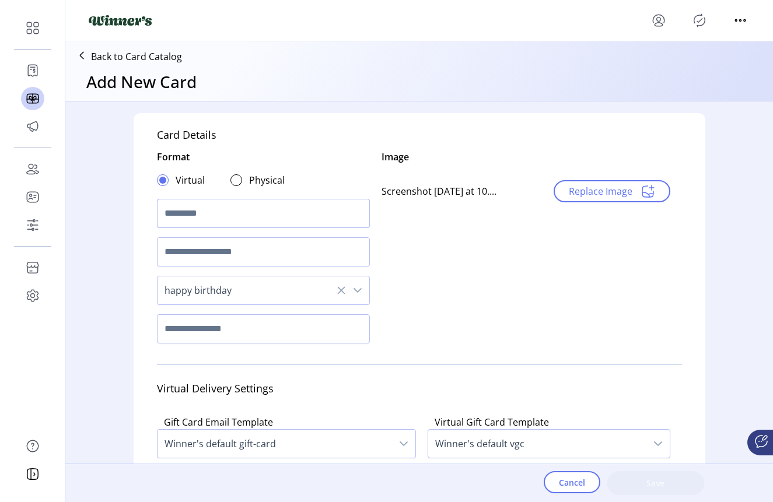
click at [223, 204] on input "text" at bounding box center [263, 213] width 213 height 29
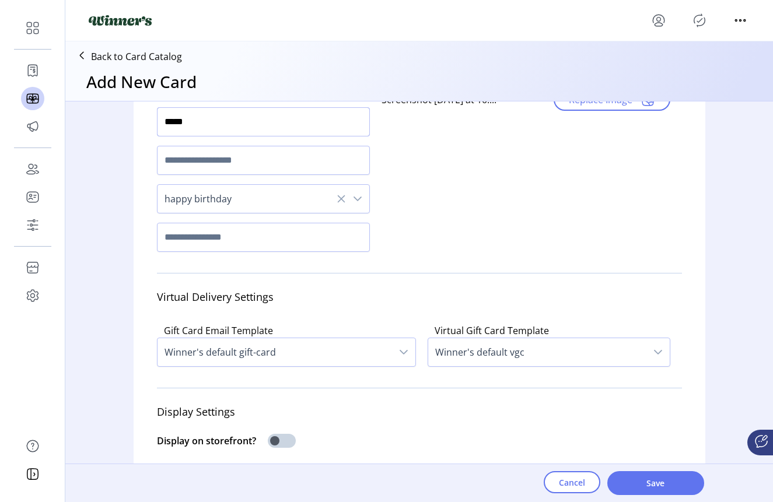
scroll to position [95, 0]
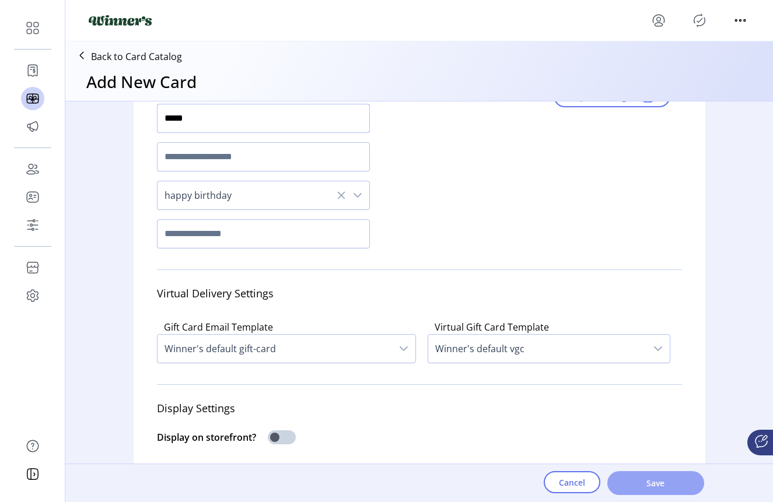
type input "*****"
click at [669, 483] on span "Save" at bounding box center [655, 483] width 66 height 12
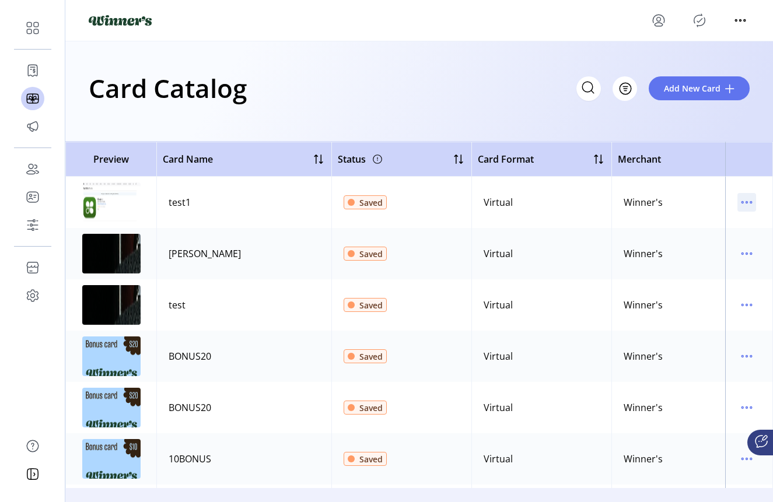
click at [737, 205] on icon "menu" at bounding box center [746, 202] width 19 height 19
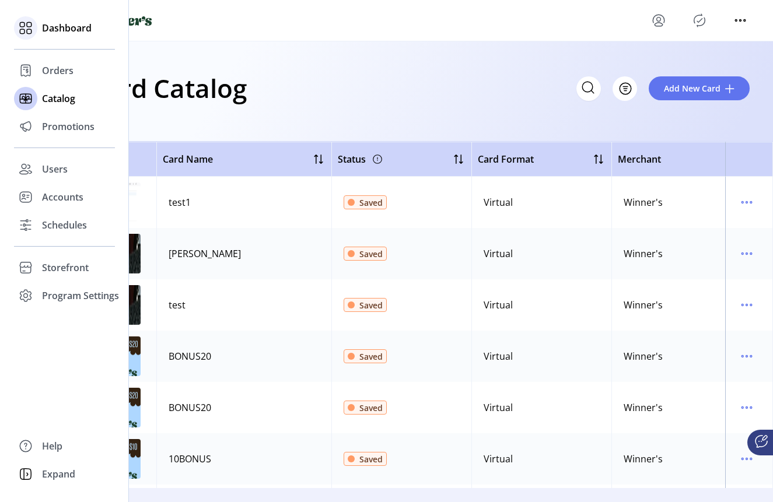
click at [67, 31] on span "Dashboard" at bounding box center [67, 28] width 50 height 14
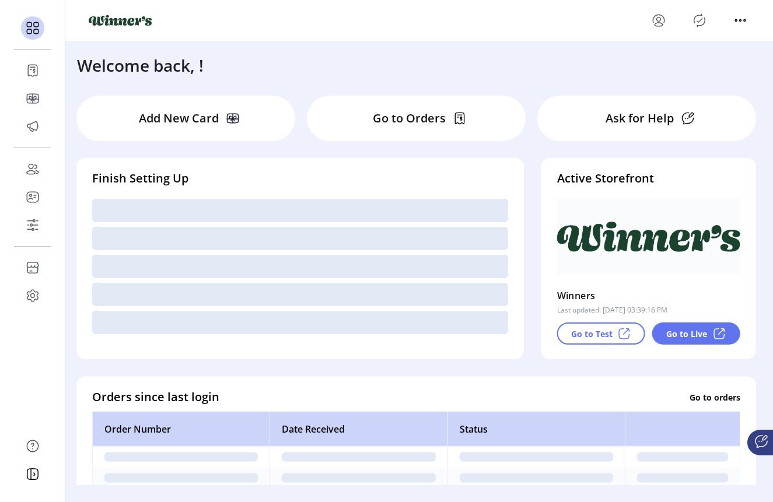
click at [602, 336] on p "Go to Test" at bounding box center [591, 334] width 41 height 12
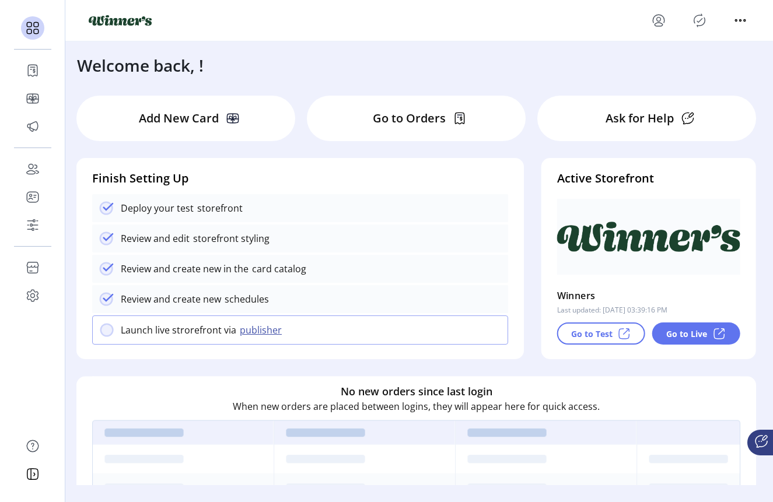
click at [111, 115] on div "Add New Card" at bounding box center [185, 118] width 219 height 45
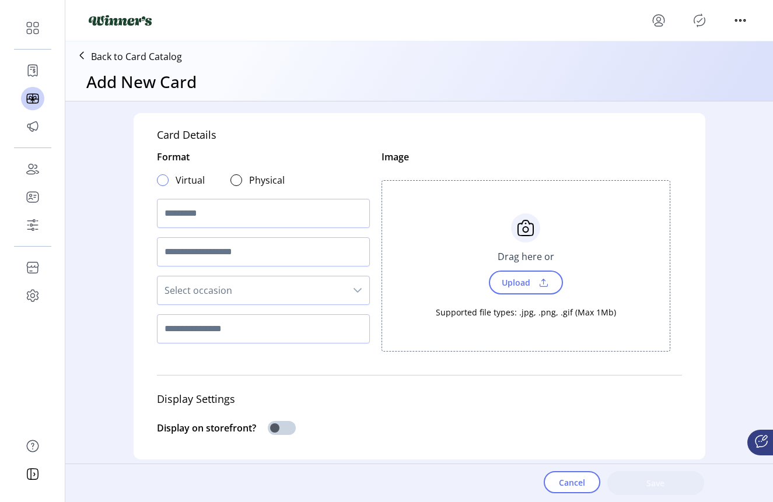
click at [161, 182] on div at bounding box center [163, 180] width 12 height 12
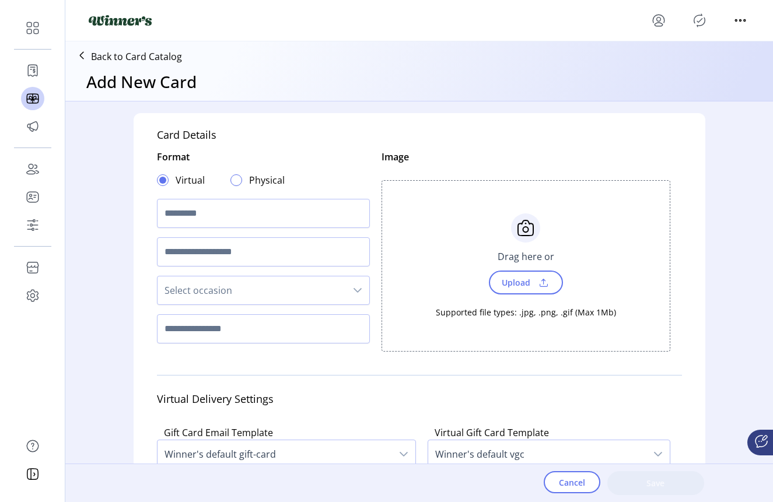
click at [232, 183] on div at bounding box center [236, 180] width 12 height 12
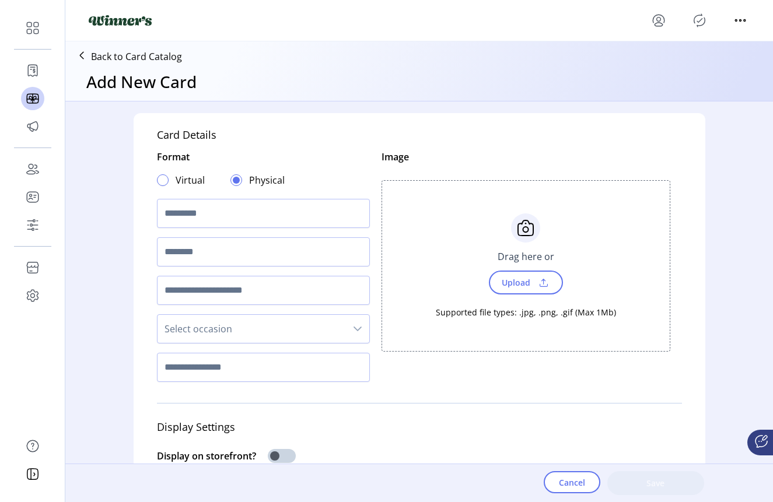
click at [160, 181] on div at bounding box center [163, 180] width 12 height 12
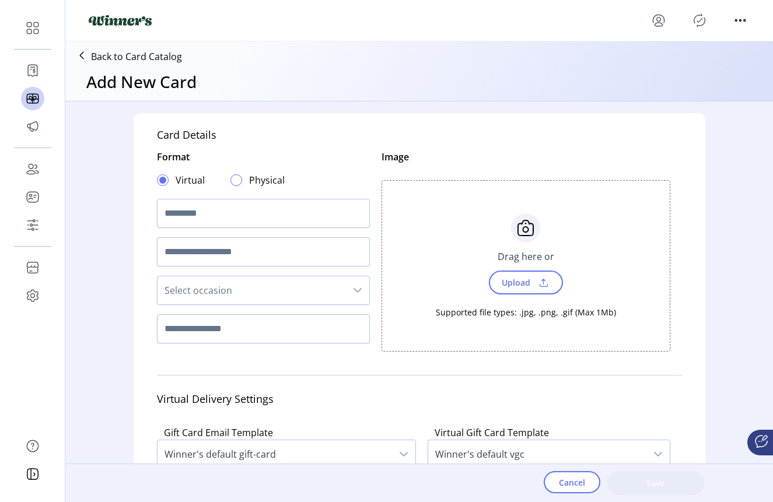
click at [232, 185] on div at bounding box center [236, 180] width 12 height 12
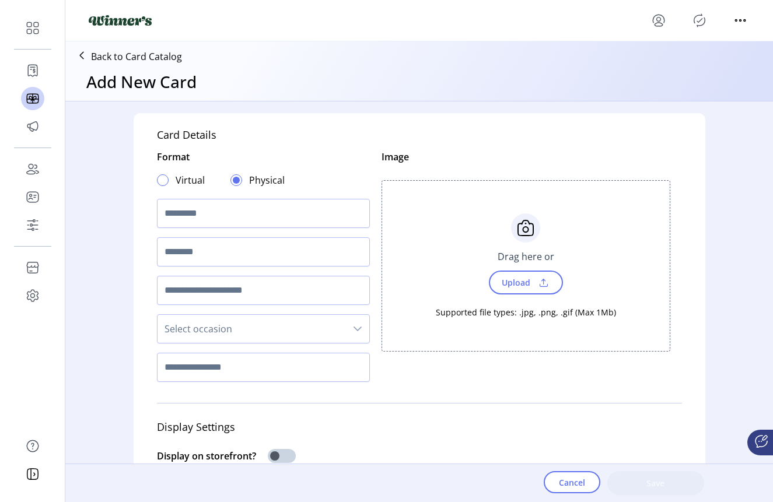
click at [160, 179] on div at bounding box center [163, 180] width 12 height 12
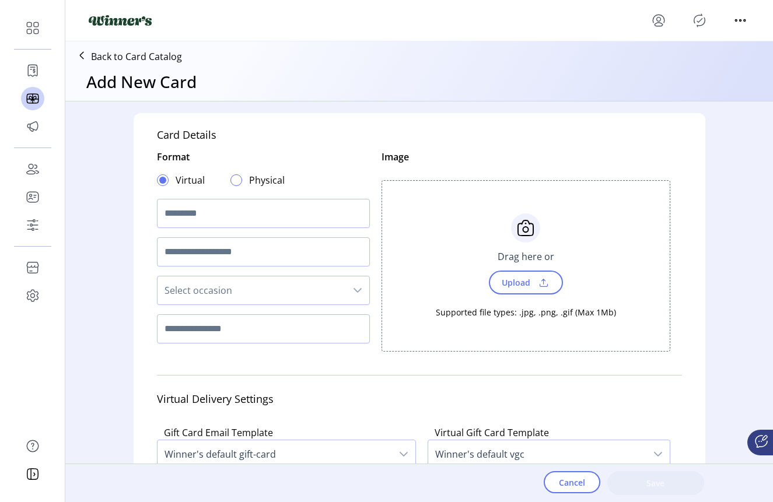
click at [236, 180] on div at bounding box center [236, 180] width 12 height 12
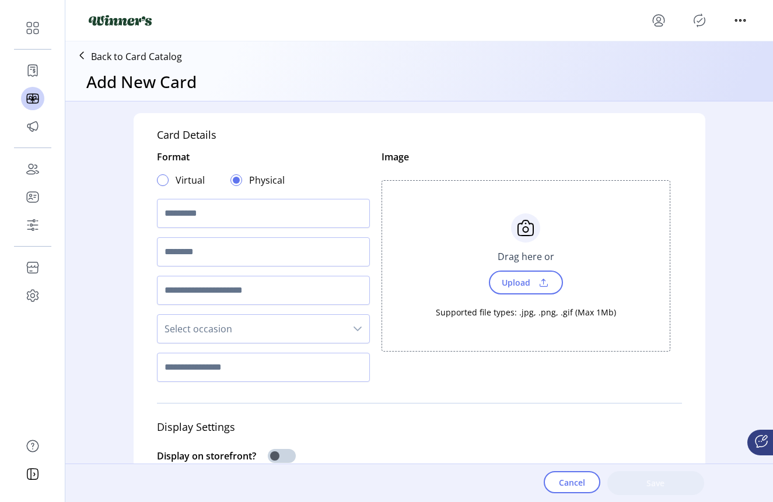
click at [159, 180] on div at bounding box center [163, 180] width 12 height 12
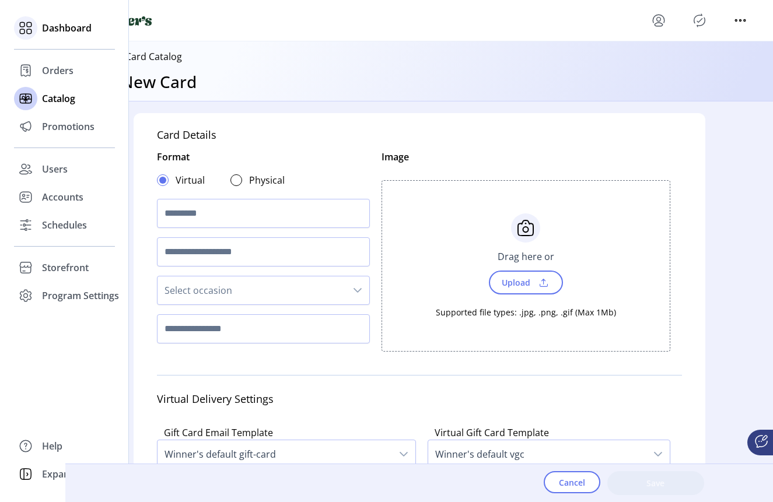
click at [41, 31] on div "Dashboard" at bounding box center [64, 28] width 101 height 28
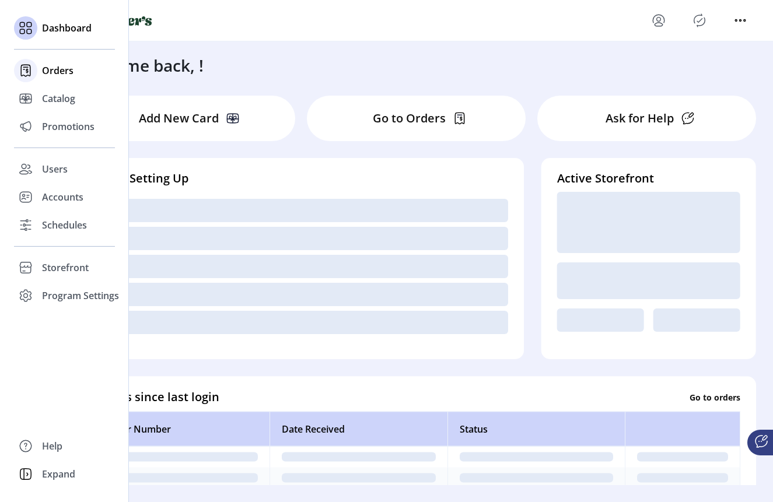
click at [49, 64] on span "Orders" at bounding box center [57, 71] width 31 height 14
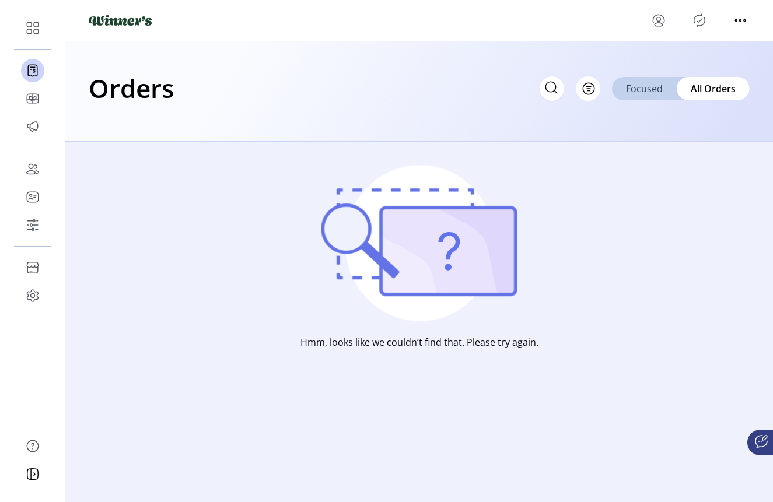
click at [648, 92] on span "Focused" at bounding box center [644, 89] width 37 height 14
click at [690, 92] on div "All Orders" at bounding box center [714, 88] width 72 height 23
click at [587, 92] on span "Filter" at bounding box center [583, 88] width 20 height 12
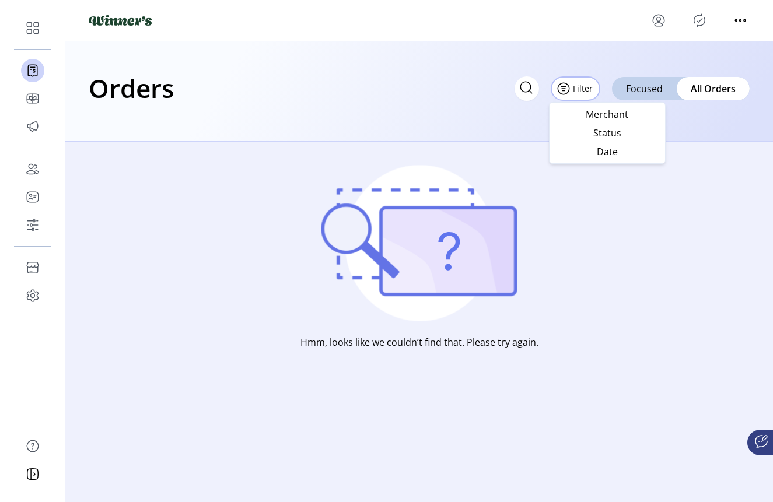
click at [531, 120] on div "Orders Filter Focused All Orders" at bounding box center [418, 91] width 707 height 100
